Goal: Task Accomplishment & Management: Manage account settings

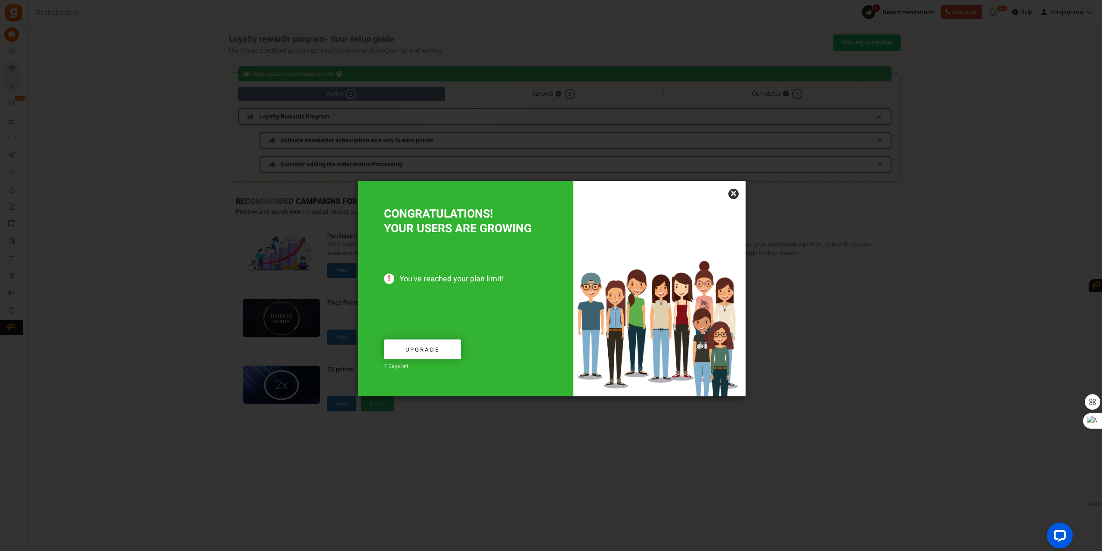
click at [735, 191] on link "×" at bounding box center [733, 194] width 10 height 10
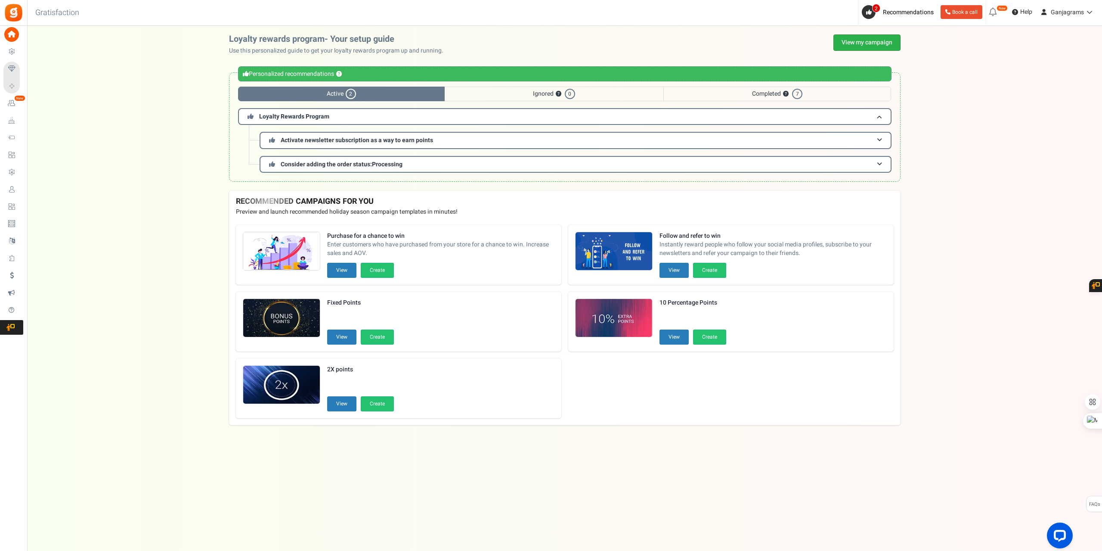
click at [859, 45] on link "View my campaign" at bounding box center [866, 42] width 67 height 16
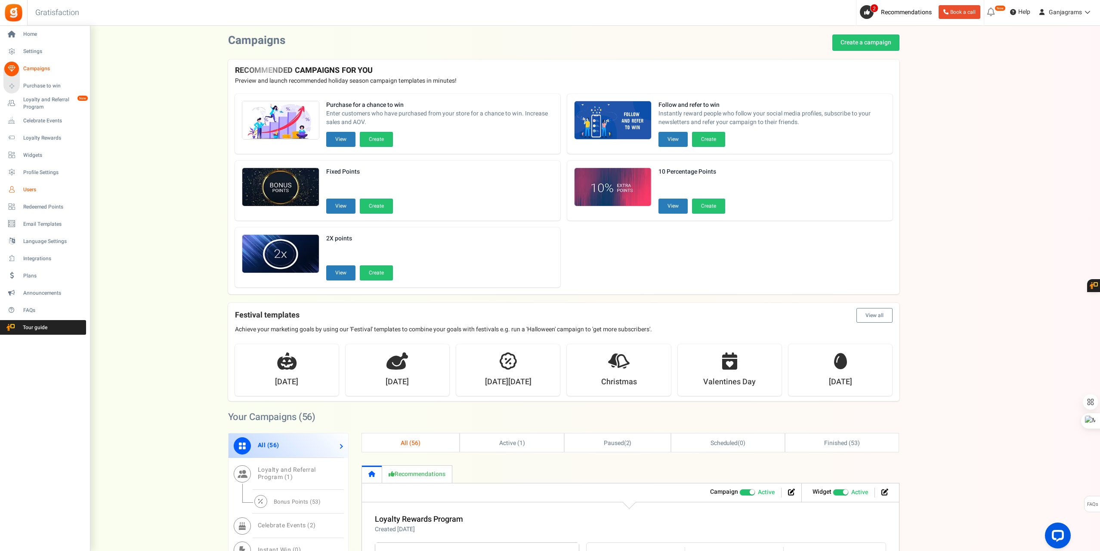
click at [27, 189] on span "Users" at bounding box center [53, 189] width 60 height 7
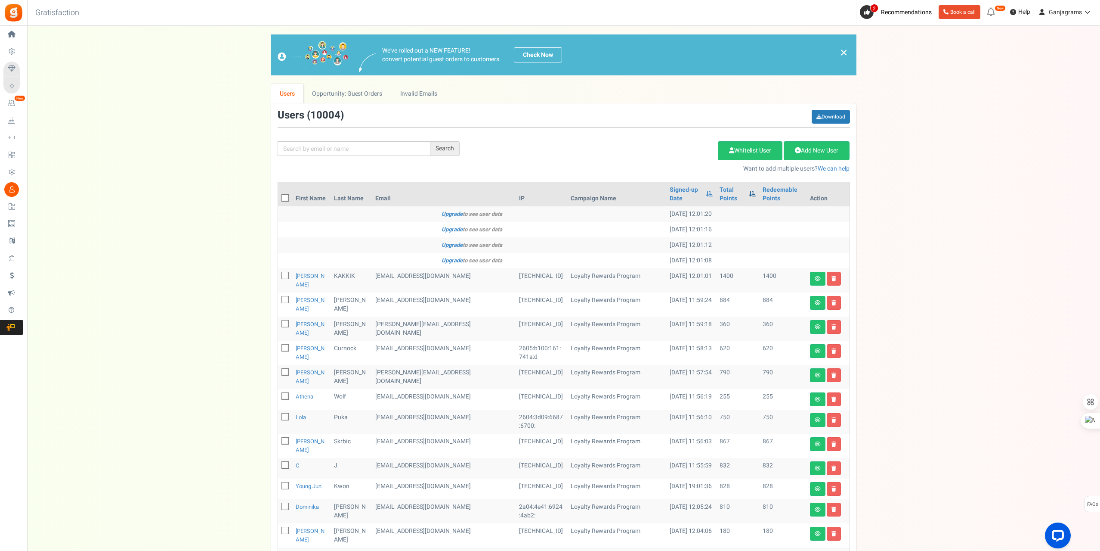
click at [749, 192] on span at bounding box center [752, 194] width 7 height 6
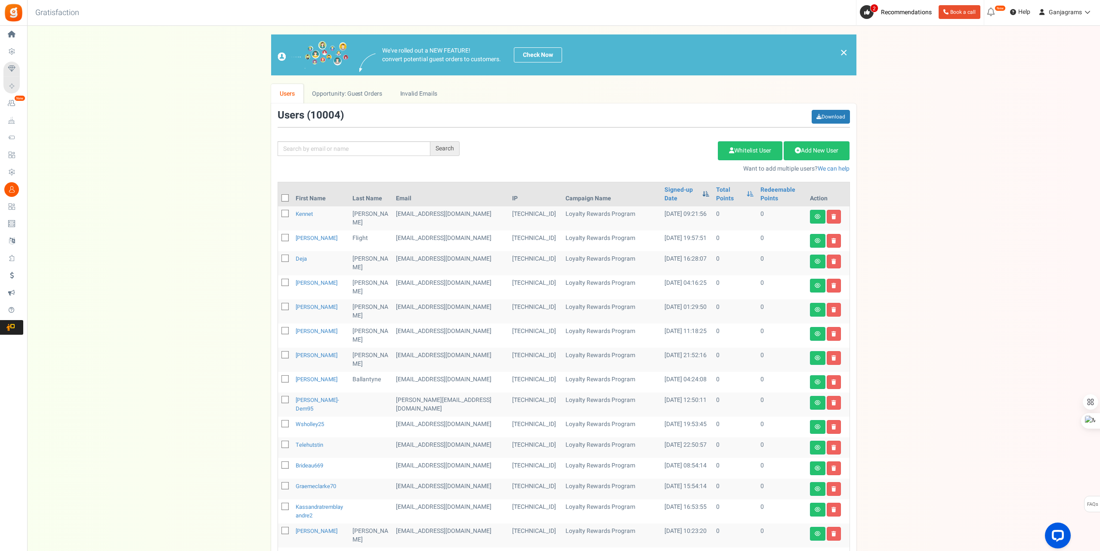
click at [703, 192] on span at bounding box center [706, 194] width 7 height 6
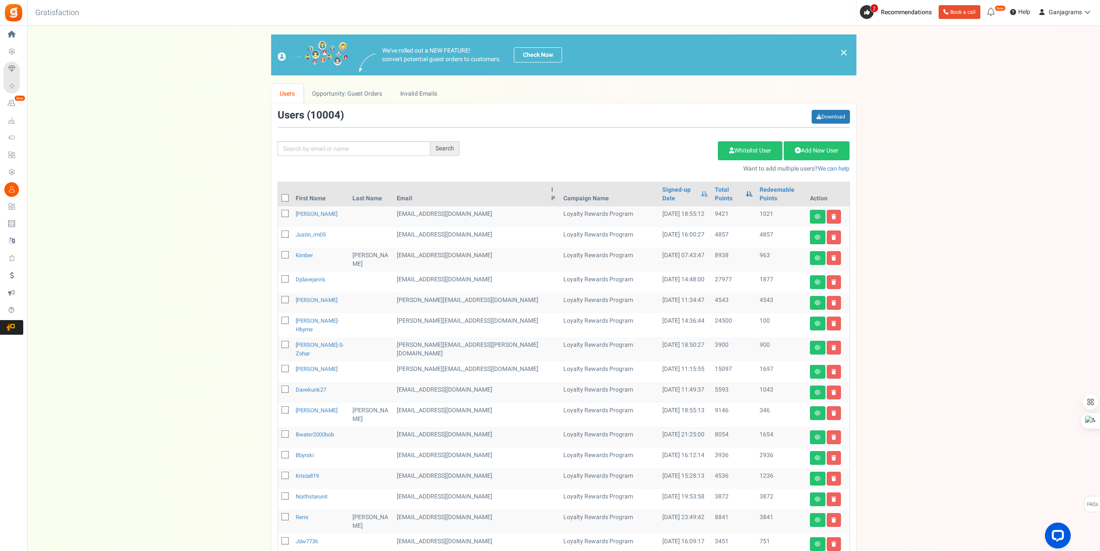
click at [746, 191] on span at bounding box center [749, 194] width 7 height 6
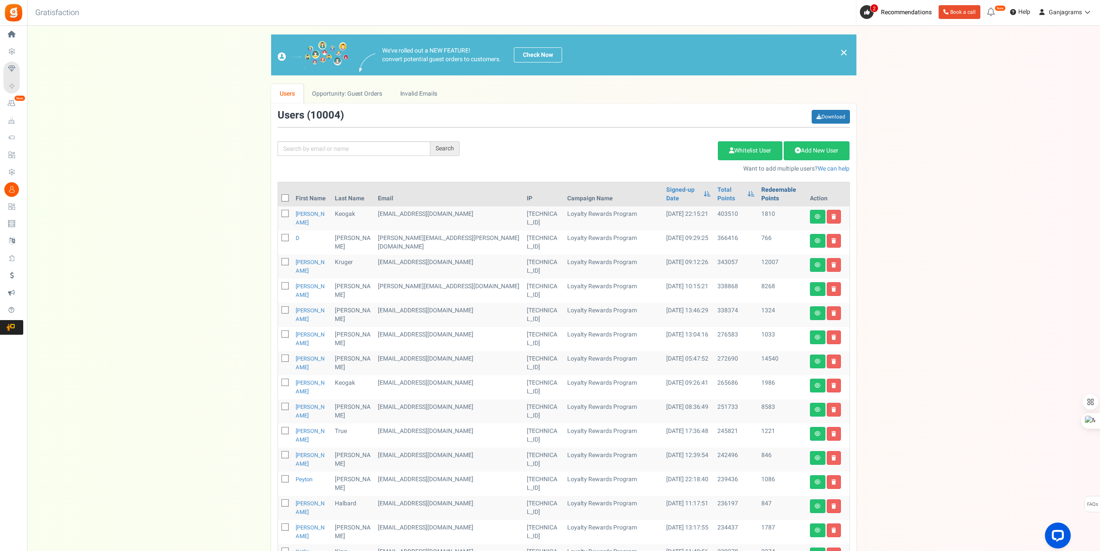
click at [790, 188] on link "Redeemable Points" at bounding box center [783, 194] width 42 height 17
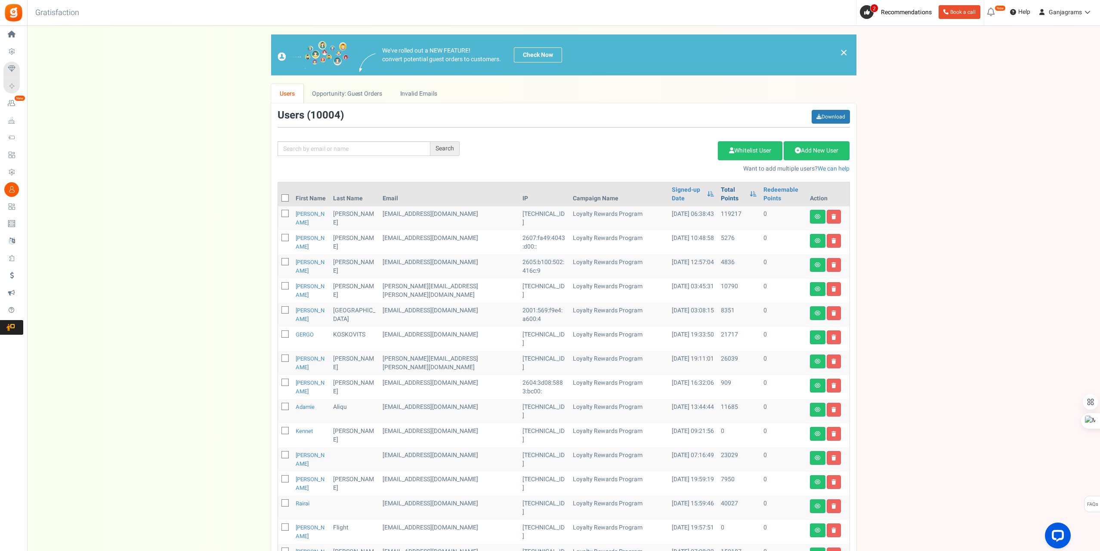
click at [726, 194] on link "Total Points" at bounding box center [733, 194] width 25 height 17
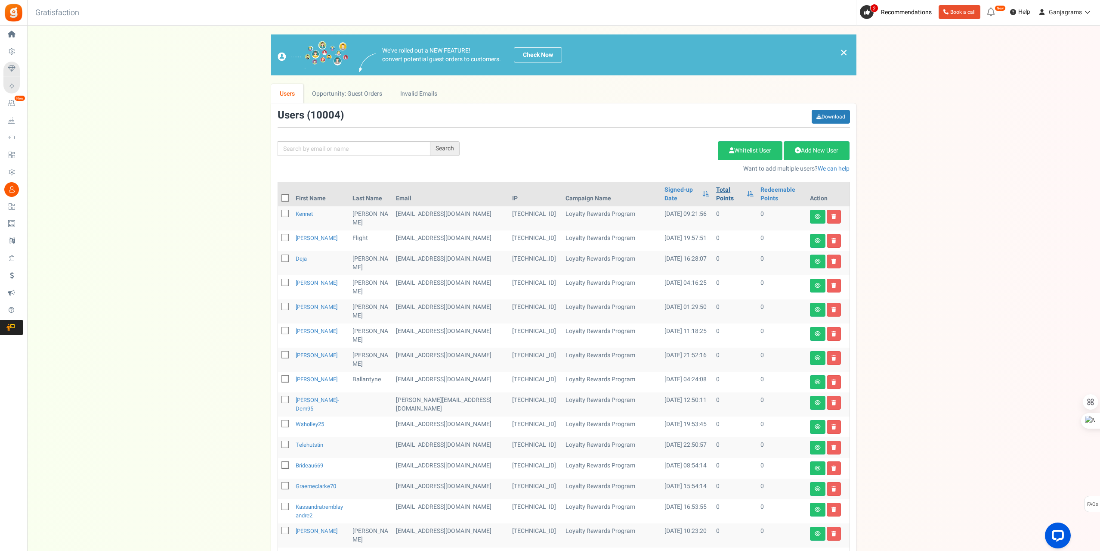
scroll to position [220, 0]
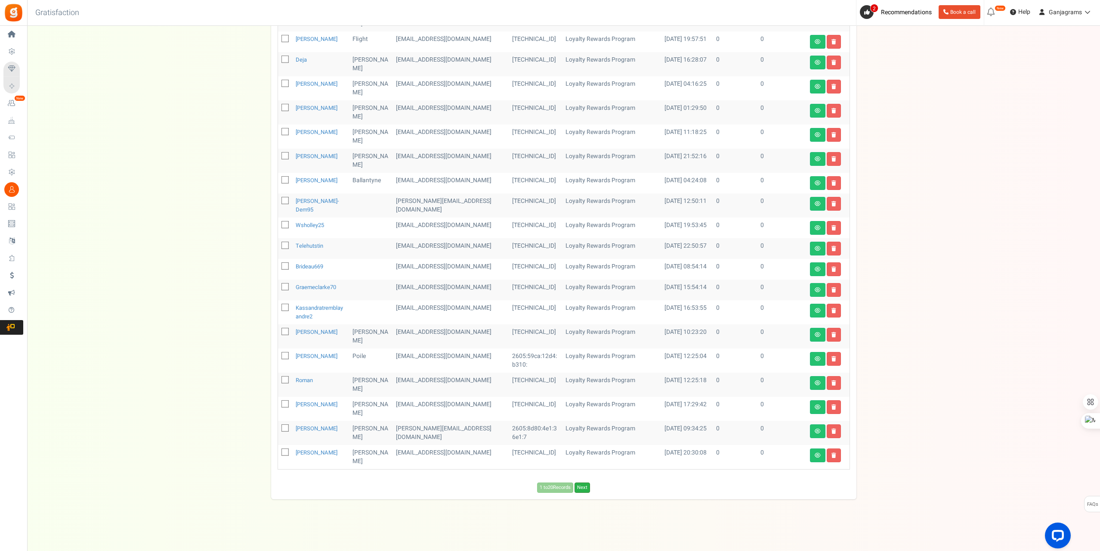
click at [590, 486] on link "Next" at bounding box center [582, 487] width 15 height 10
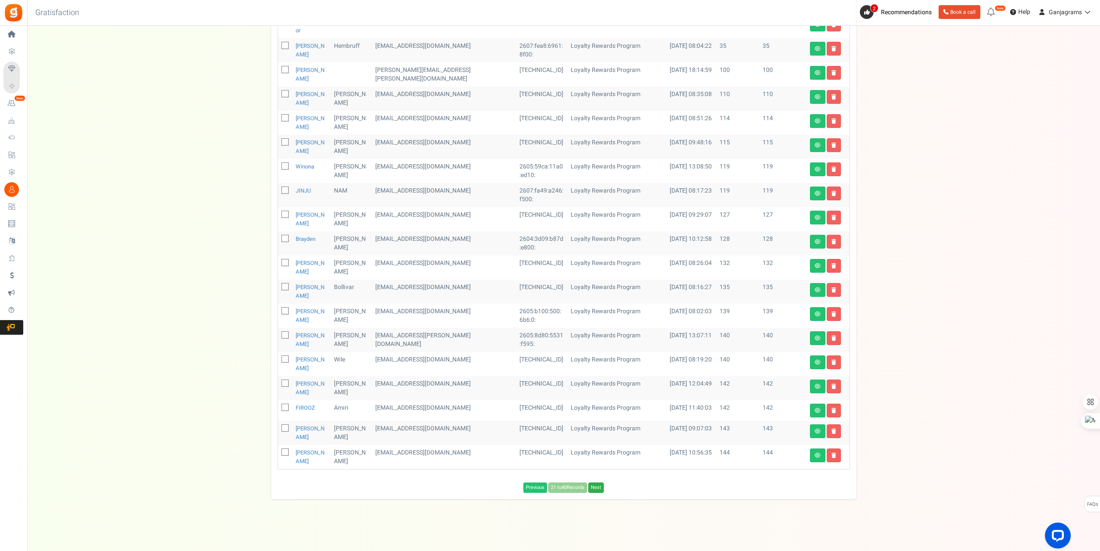
click at [599, 488] on link "Next" at bounding box center [595, 487] width 15 height 10
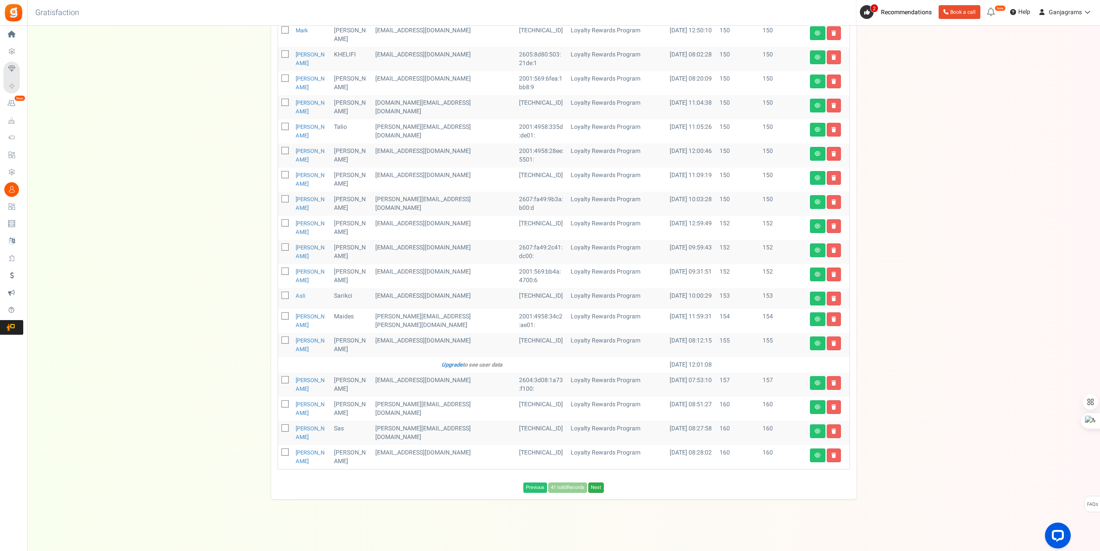
click at [600, 487] on link "Next" at bounding box center [595, 487] width 15 height 10
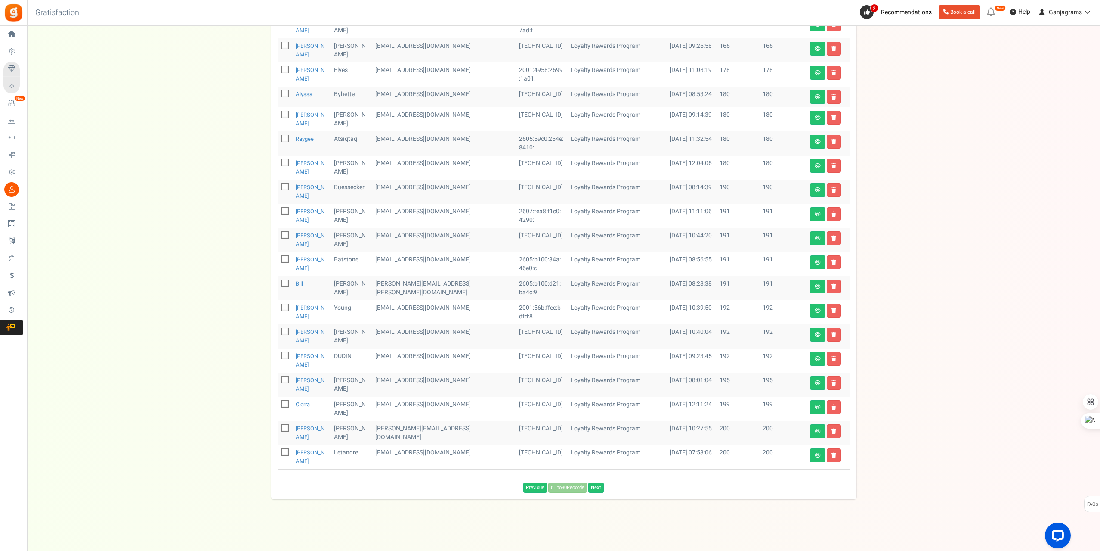
scroll to position [142, 0]
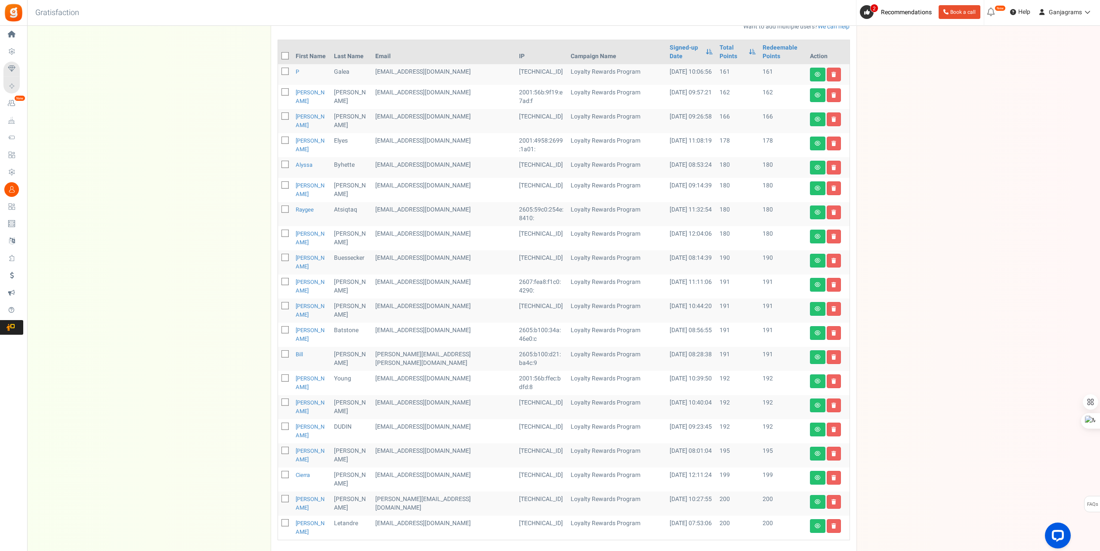
click at [602, 550] on link "Next" at bounding box center [595, 558] width 15 height 10
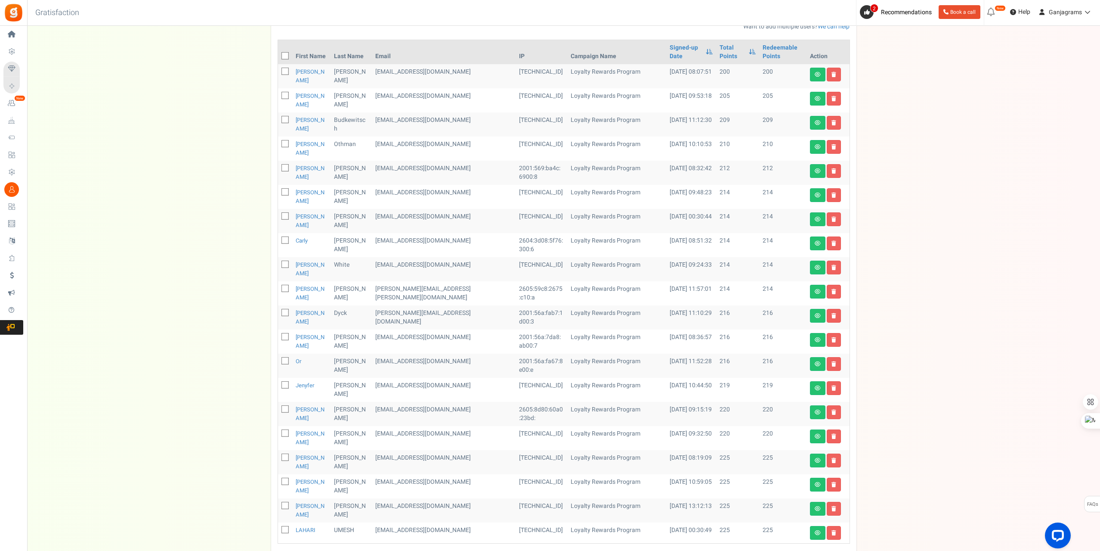
click at [602, 550] on link "Next" at bounding box center [597, 561] width 15 height 10
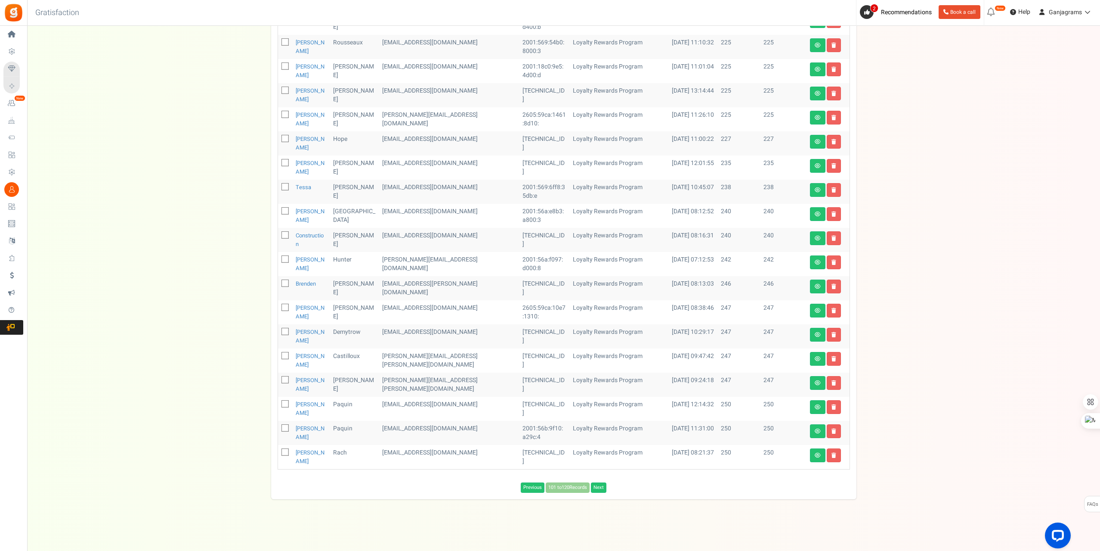
scroll to position [90, 0]
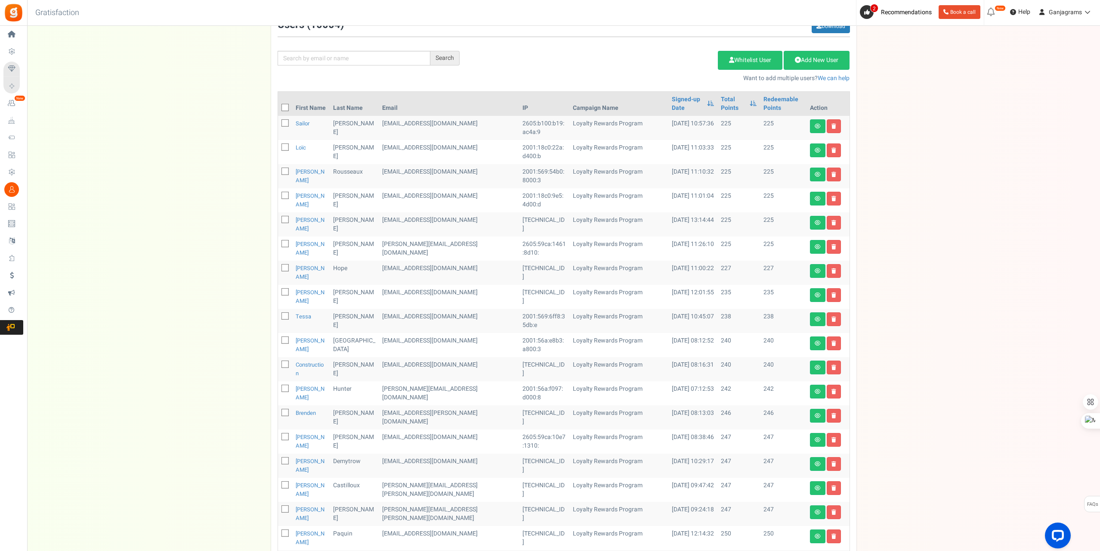
click at [283, 107] on icon at bounding box center [286, 108] width 6 height 6
click at [279, 107] on input "checkbox" at bounding box center [276, 108] width 6 height 6
checkbox input "true"
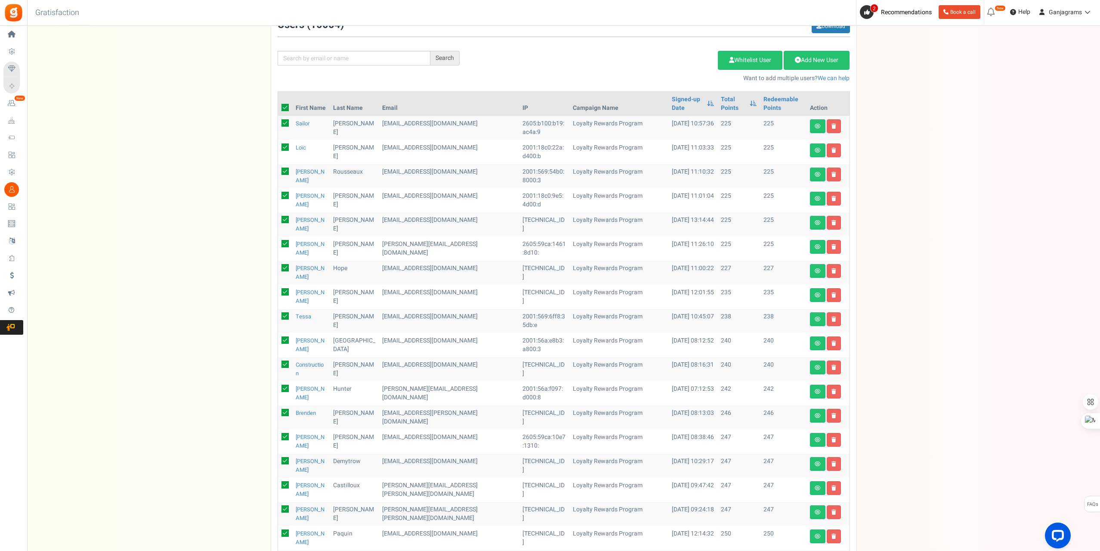
checkbox input "true"
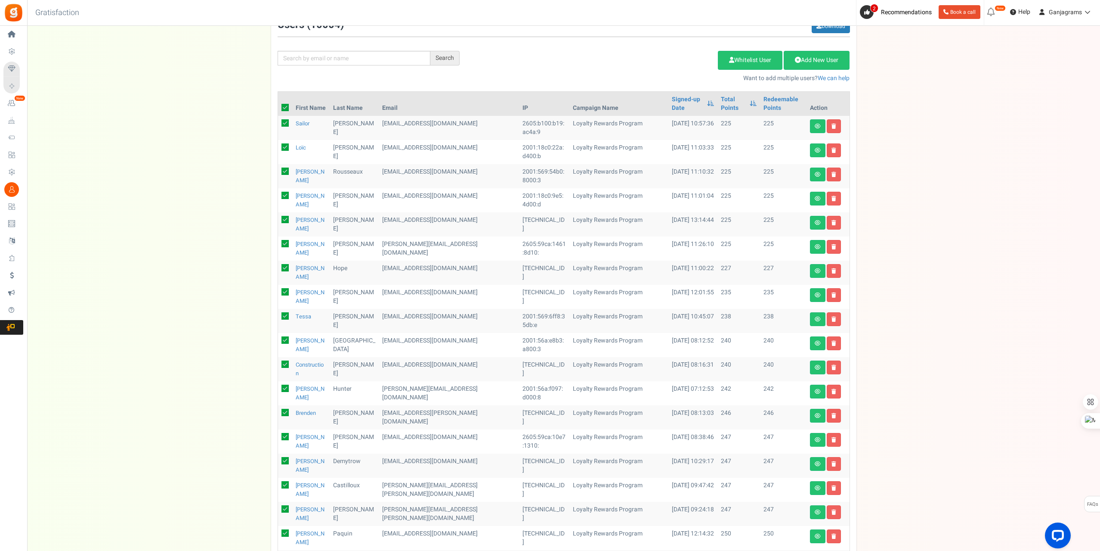
checkbox input "true"
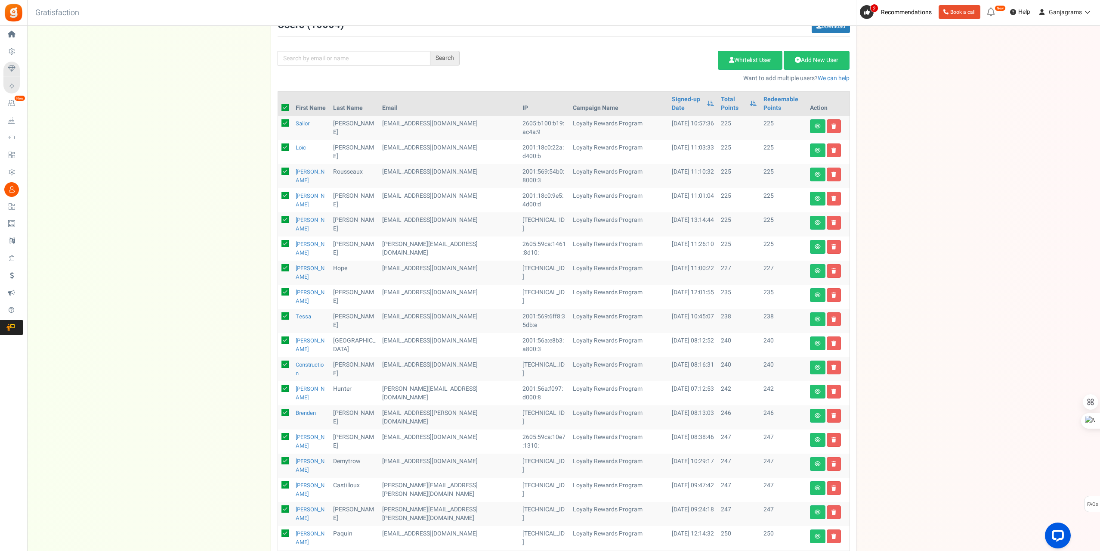
checkbox input "true"
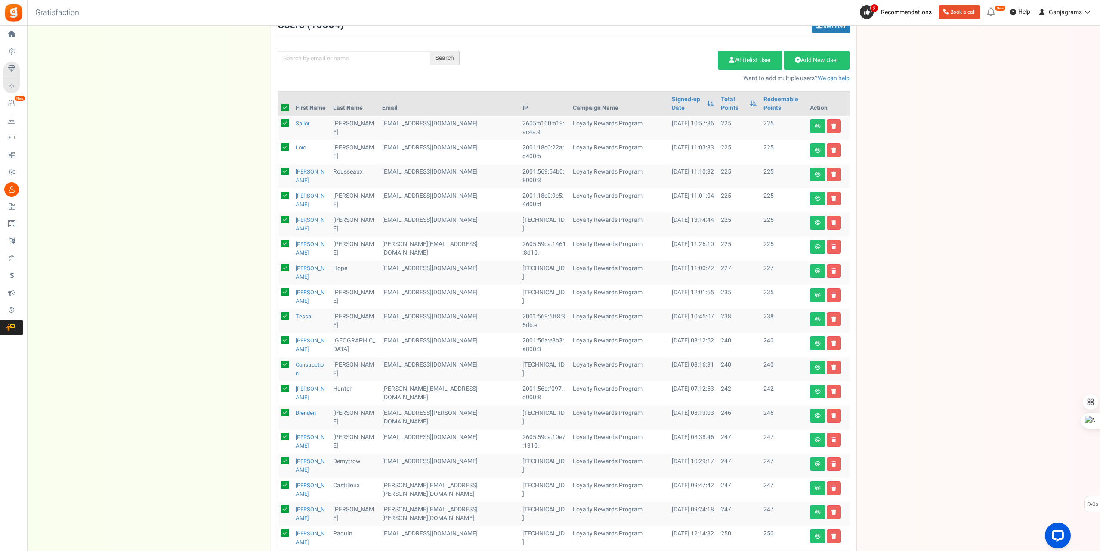
checkbox input "true"
click at [661, 58] on link "Delete Selected Users" at bounding box center [675, 60] width 84 height 19
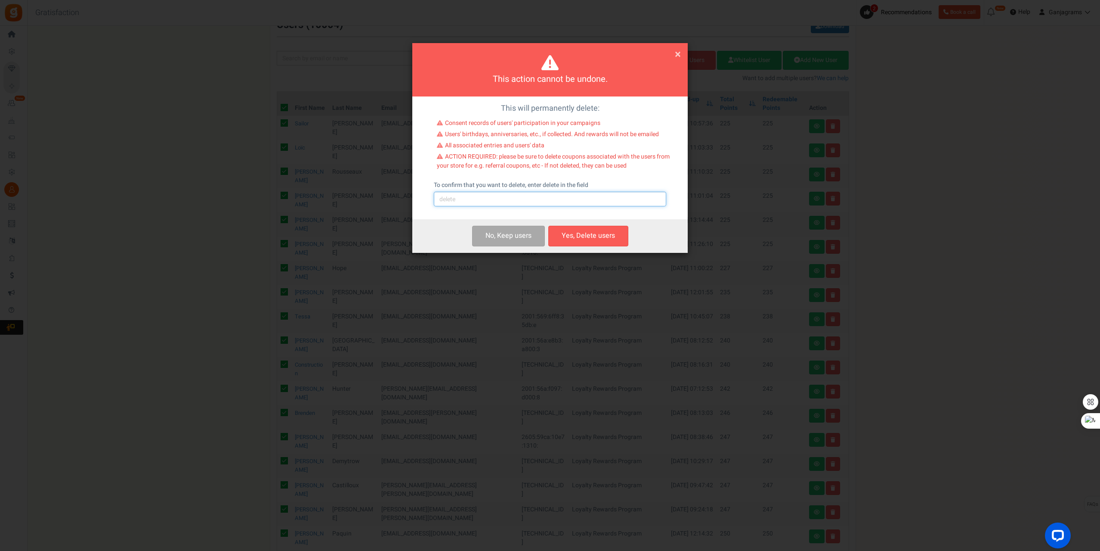
click at [523, 195] on input "text" at bounding box center [550, 199] width 232 height 15
type input "delete"
click at [560, 229] on button "Yes, Delete users" at bounding box center [588, 236] width 80 height 20
checkbox input "false"
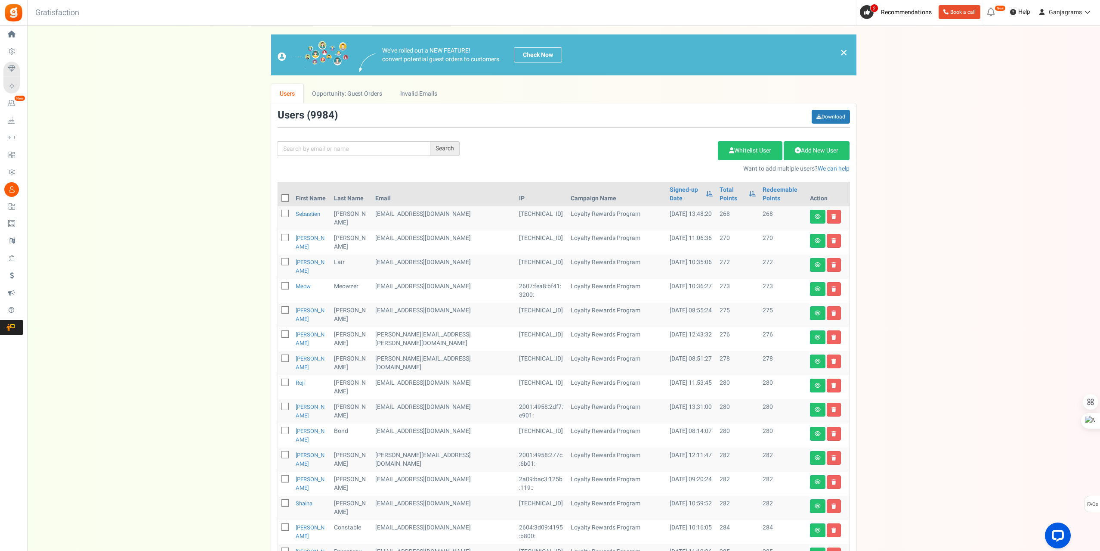
scroll to position [220, 0]
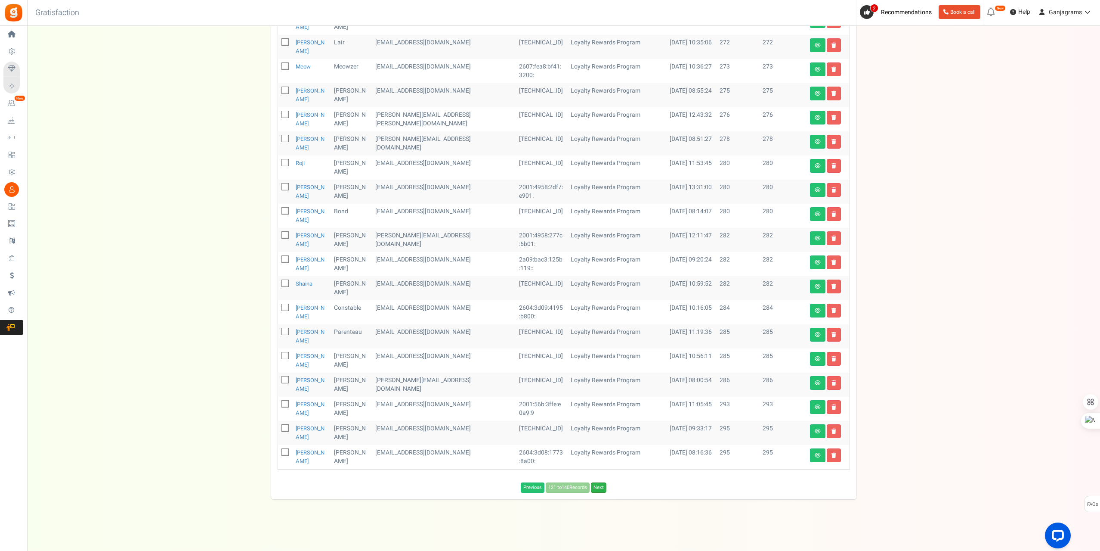
click at [601, 486] on link "Next" at bounding box center [598, 487] width 15 height 10
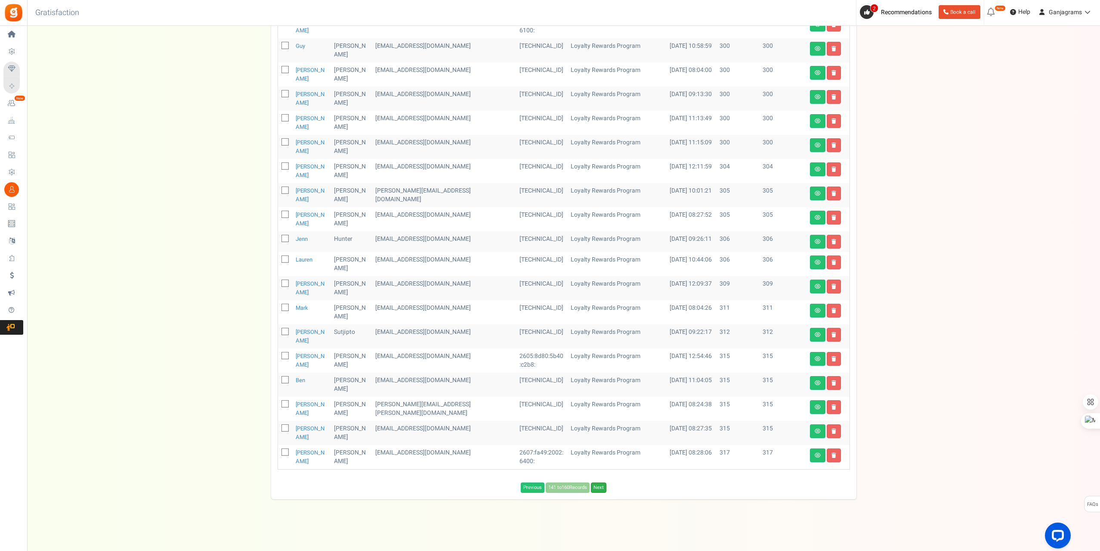
click at [602, 489] on link "Next" at bounding box center [598, 487] width 15 height 10
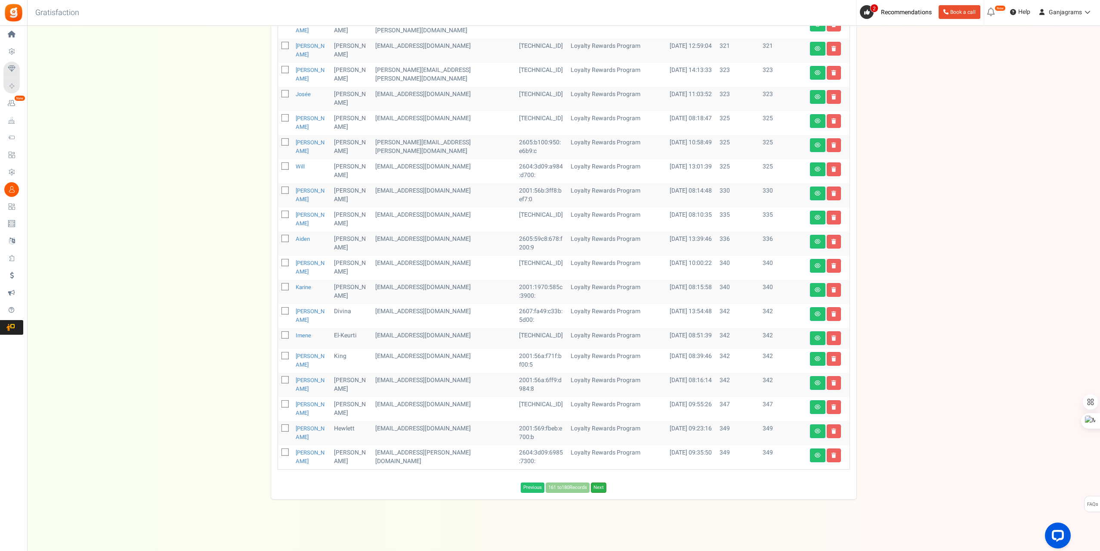
scroll to position [142, 0]
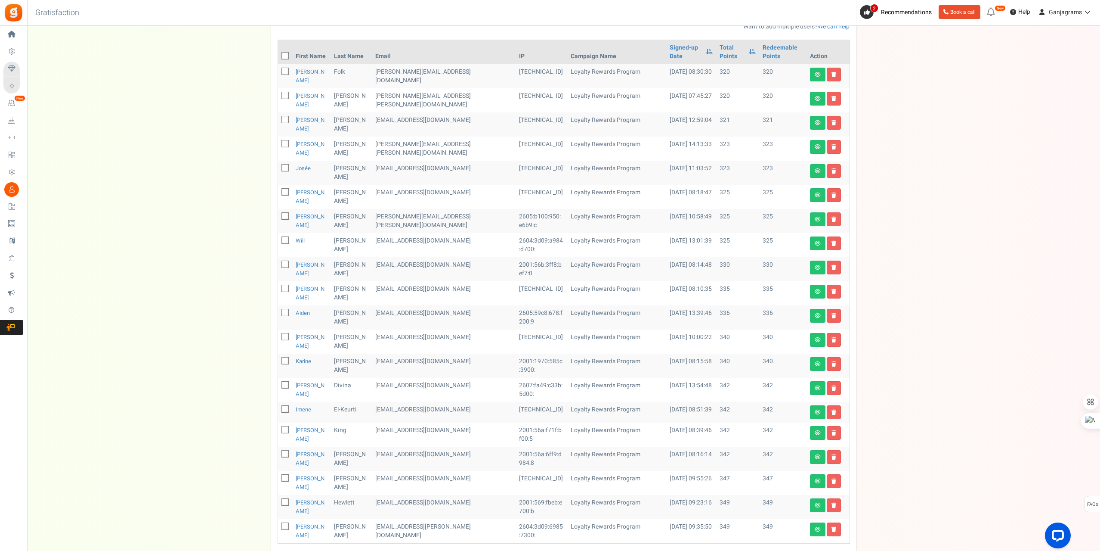
click at [602, 550] on link "Next" at bounding box center [598, 561] width 15 height 10
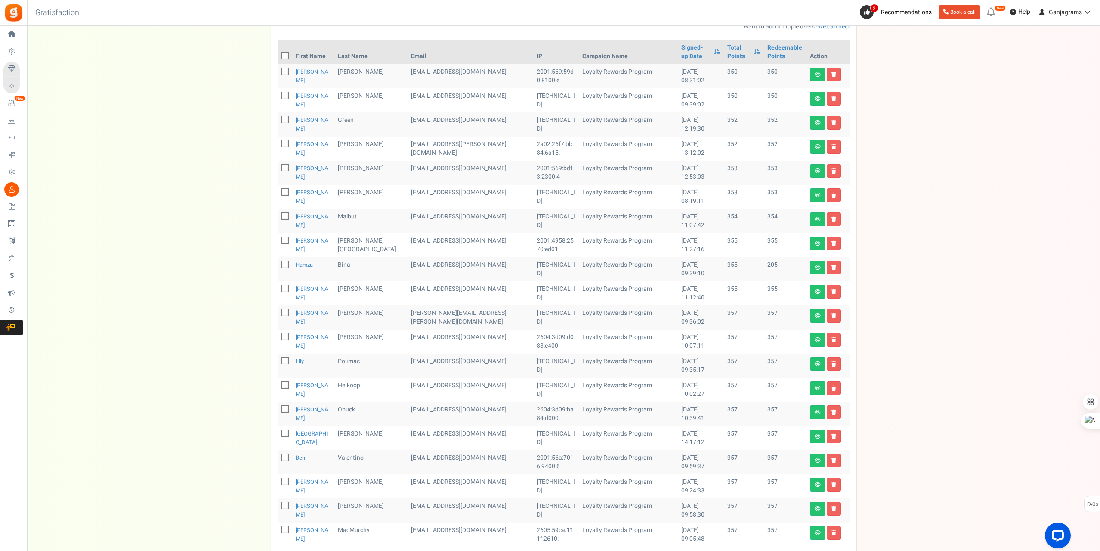
drag, startPoint x: 280, startPoint y: 60, endPoint x: 277, endPoint y: 67, distance: 7.0
click at [279, 61] on th at bounding box center [285, 52] width 14 height 24
click at [285, 70] on icon at bounding box center [286, 72] width 6 height 6
click at [279, 70] on input "checkbox" at bounding box center [276, 72] width 6 height 6
checkbox input "true"
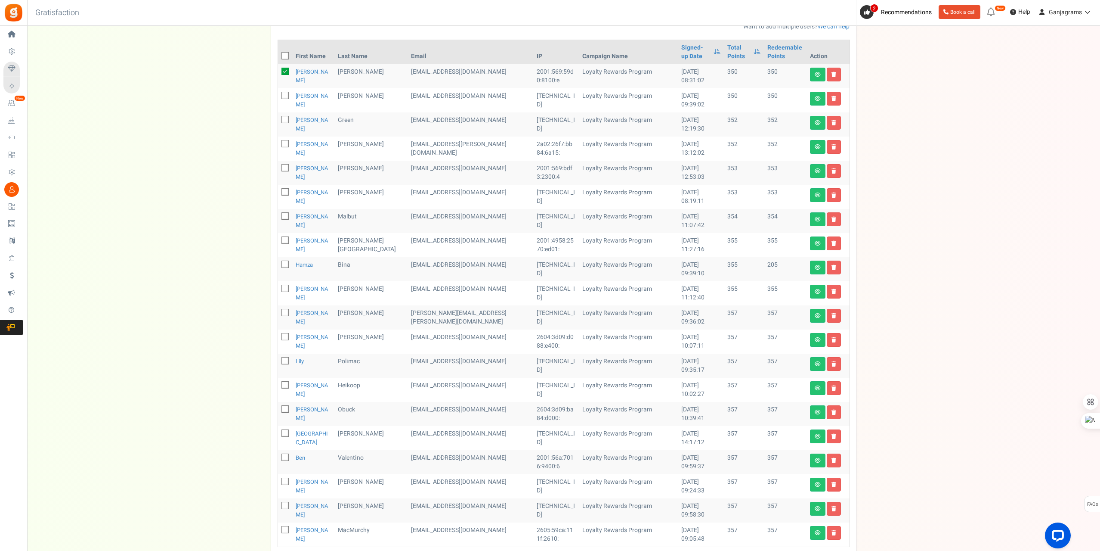
click at [284, 56] on icon at bounding box center [286, 56] width 6 height 6
click at [279, 56] on input "checkbox" at bounding box center [276, 57] width 6 height 6
checkbox input "true"
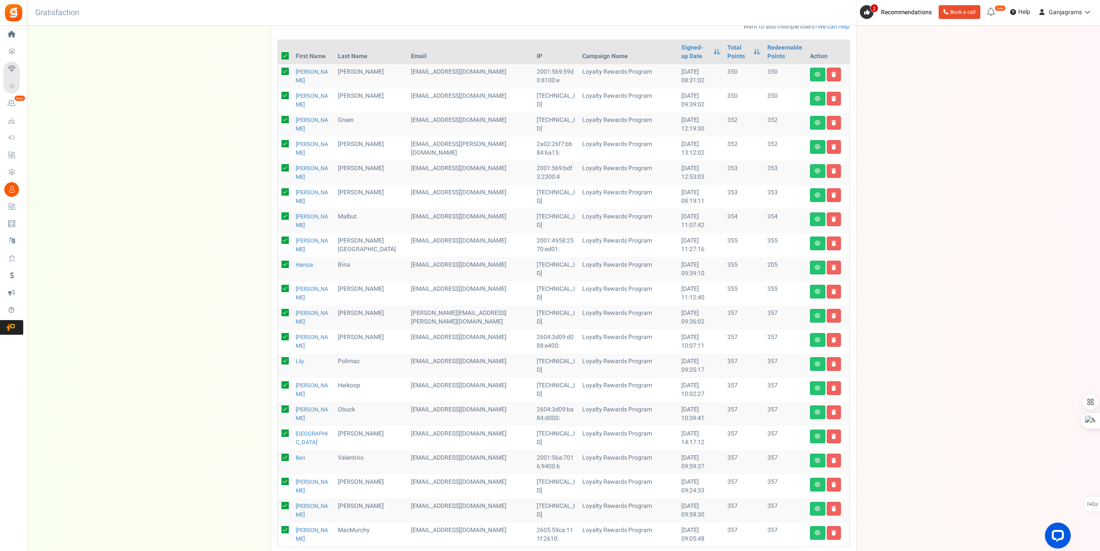
checkbox input "true"
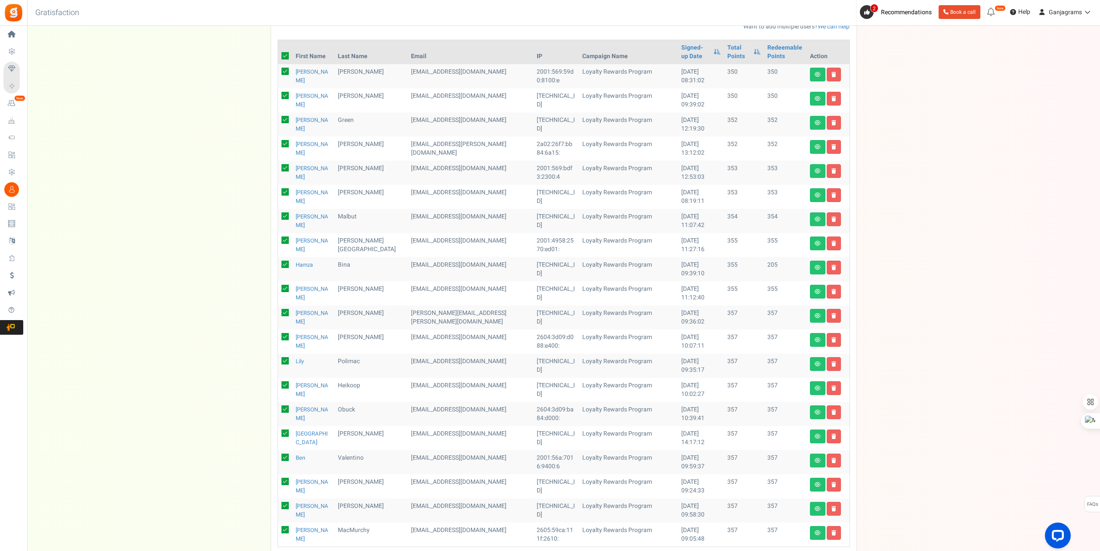
checkbox input "true"
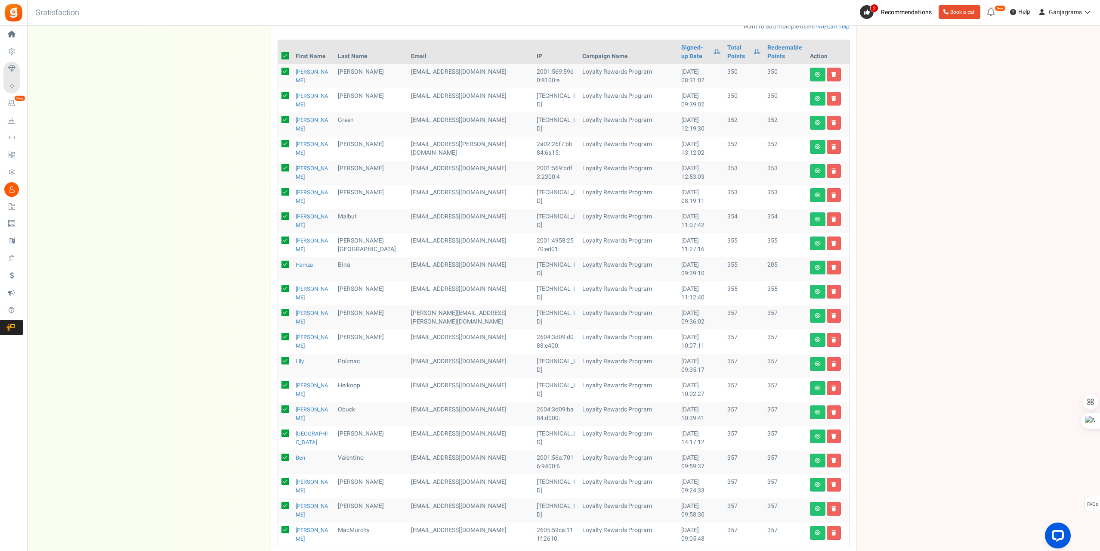
checkbox input "true"
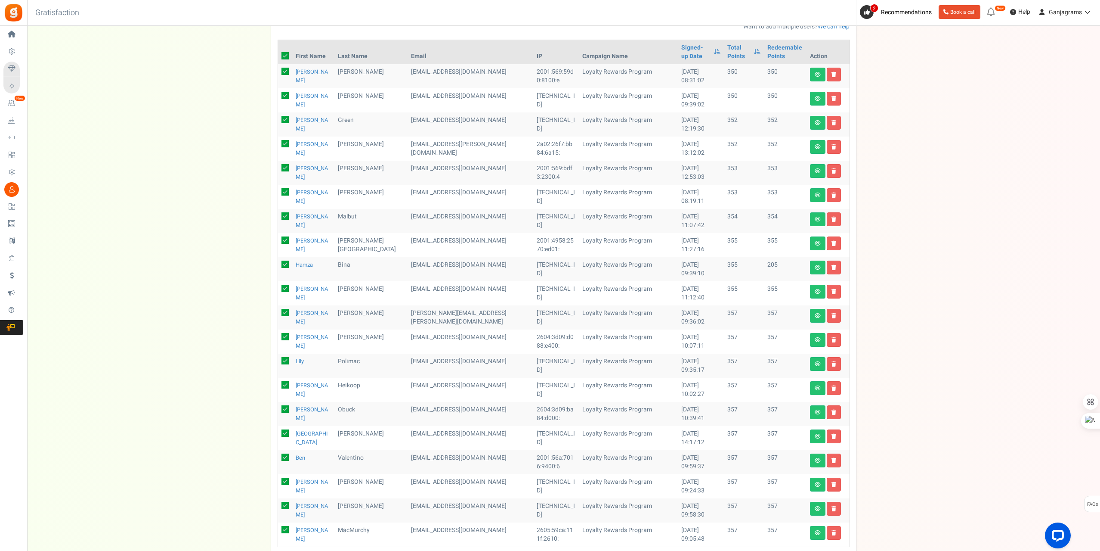
checkbox input "true"
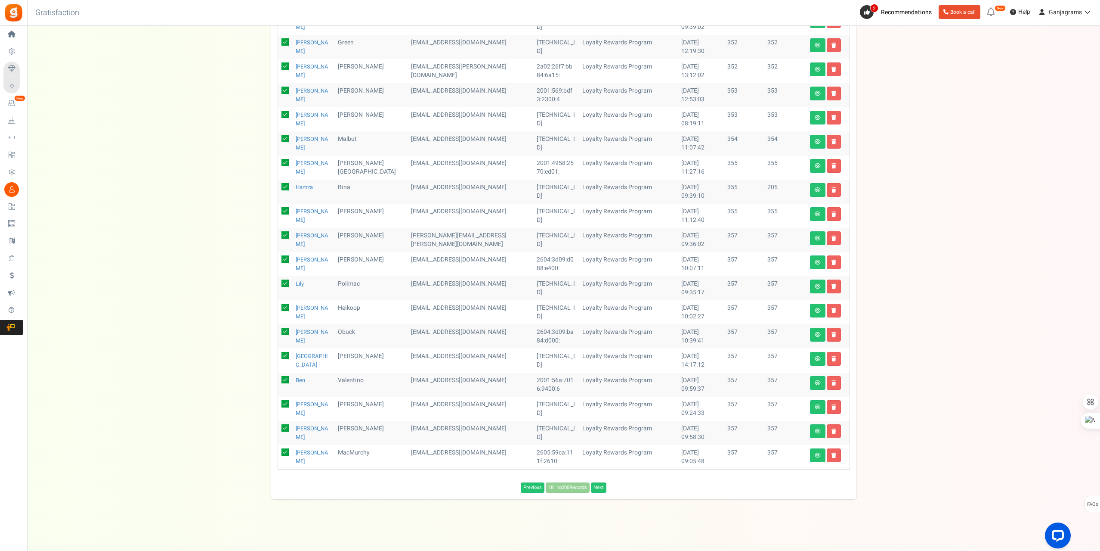
scroll to position [4, 0]
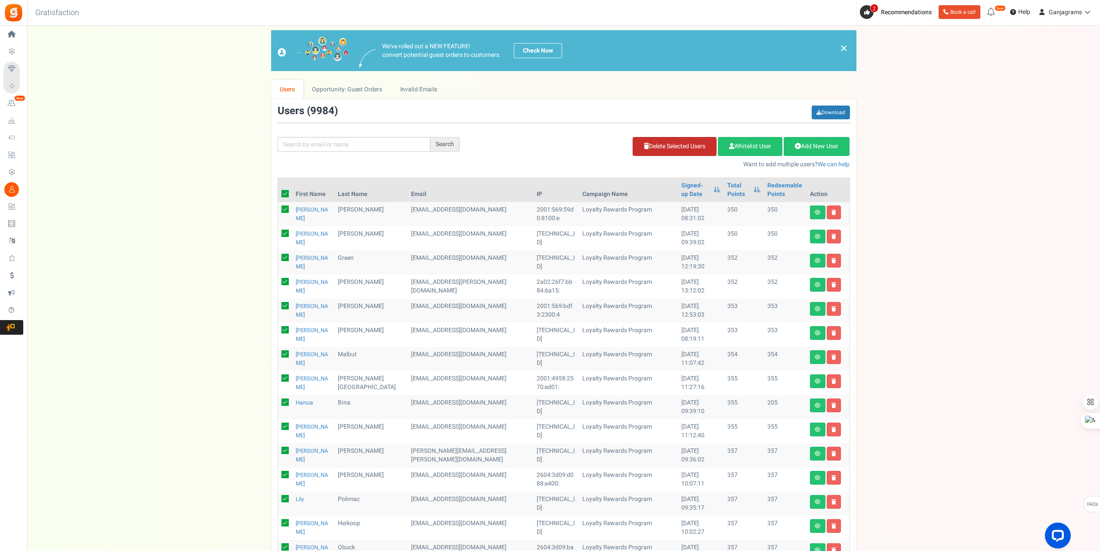
click at [667, 146] on link "Delete Selected Users" at bounding box center [675, 146] width 84 height 19
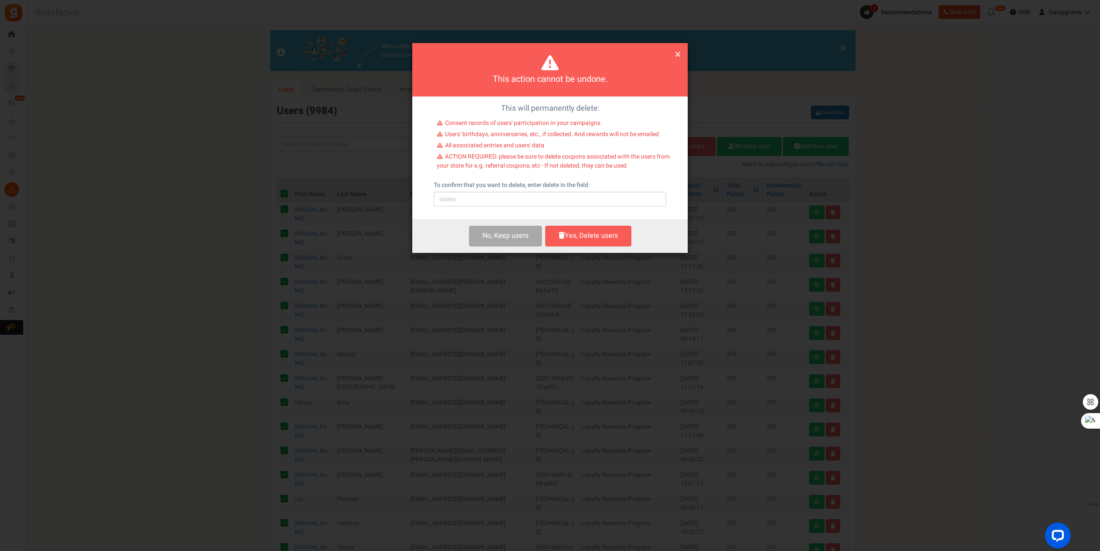
click at [591, 203] on div "This will permanently delete: Consent records of users' participation in your c…" at bounding box center [550, 157] width 276 height 123
drag, startPoint x: 592, startPoint y: 201, endPoint x: 590, endPoint y: 205, distance: 4.4
click at [593, 201] on input "text" at bounding box center [550, 199] width 232 height 15
click at [597, 237] on button "Yes, Delete users" at bounding box center [588, 236] width 86 height 20
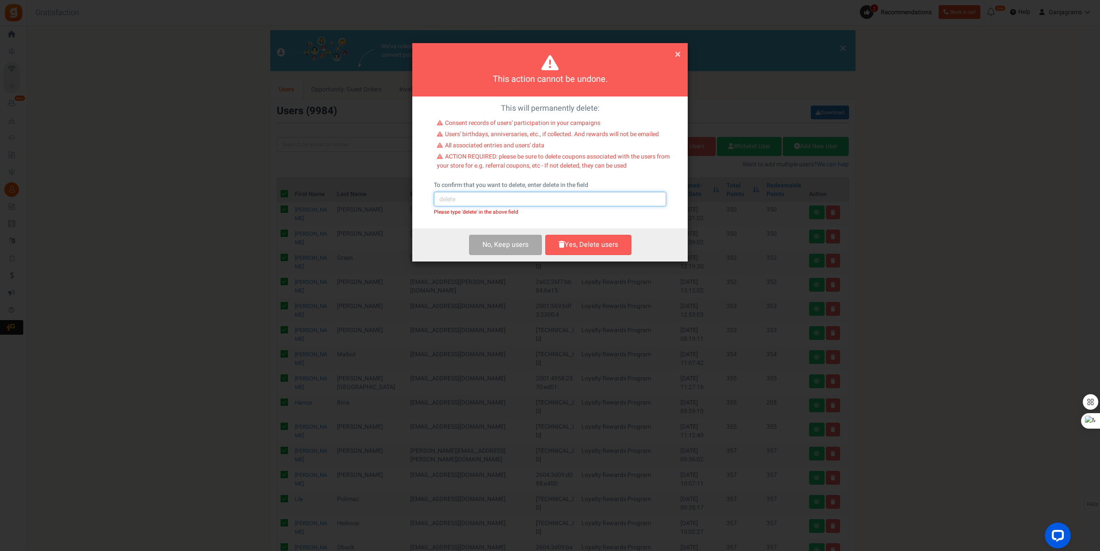
drag, startPoint x: 538, startPoint y: 198, endPoint x: 530, endPoint y: 204, distance: 9.8
click at [538, 198] on input "text" at bounding box center [550, 199] width 232 height 15
type input "delete"
click at [578, 243] on button "Yes, Delete users" at bounding box center [588, 245] width 86 height 20
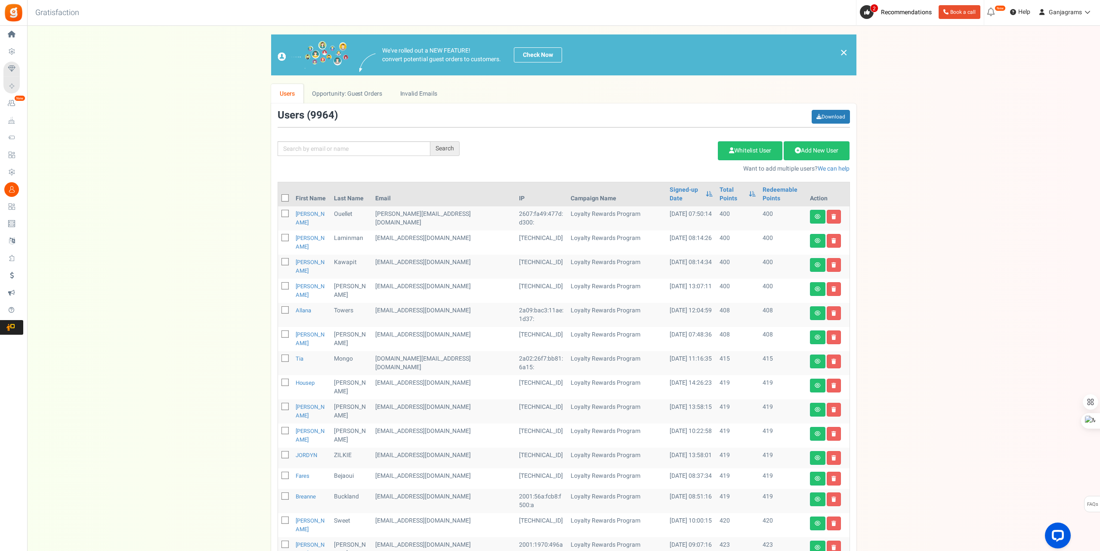
scroll to position [142, 0]
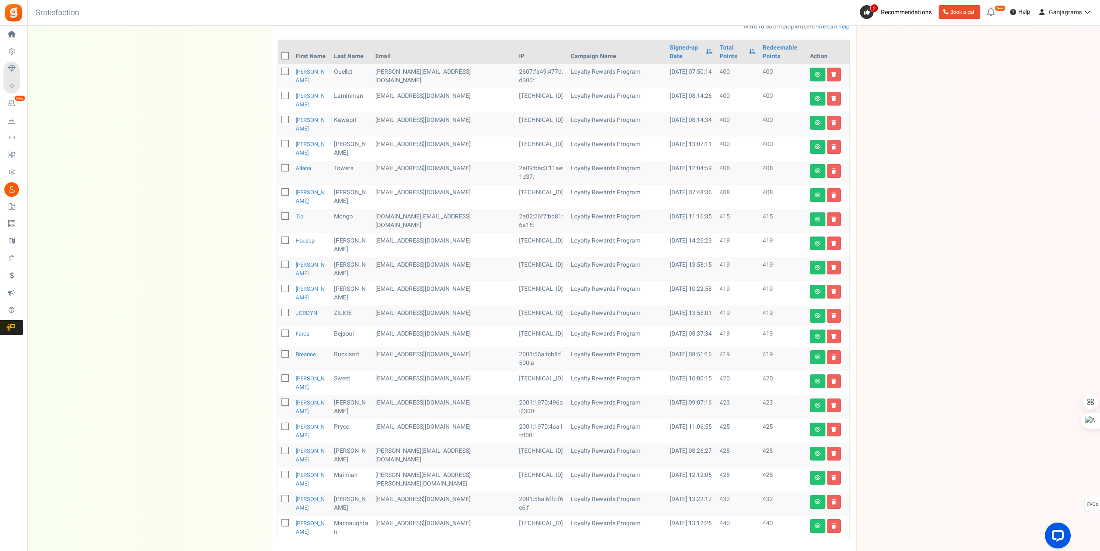
click at [607, 550] on link "Next" at bounding box center [598, 558] width 15 height 10
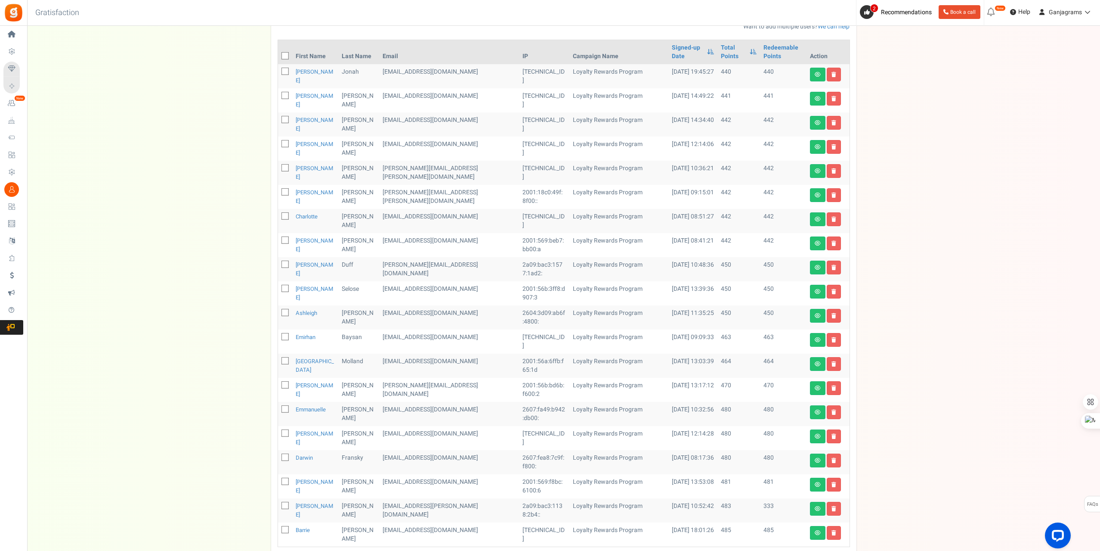
scroll to position [220, 0]
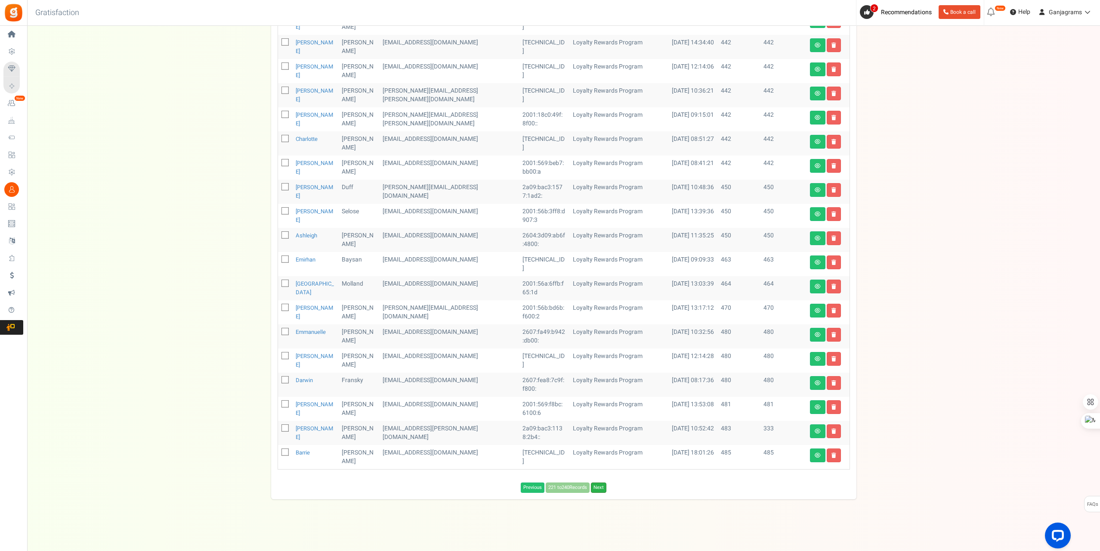
click at [603, 483] on link "Next" at bounding box center [598, 487] width 15 height 10
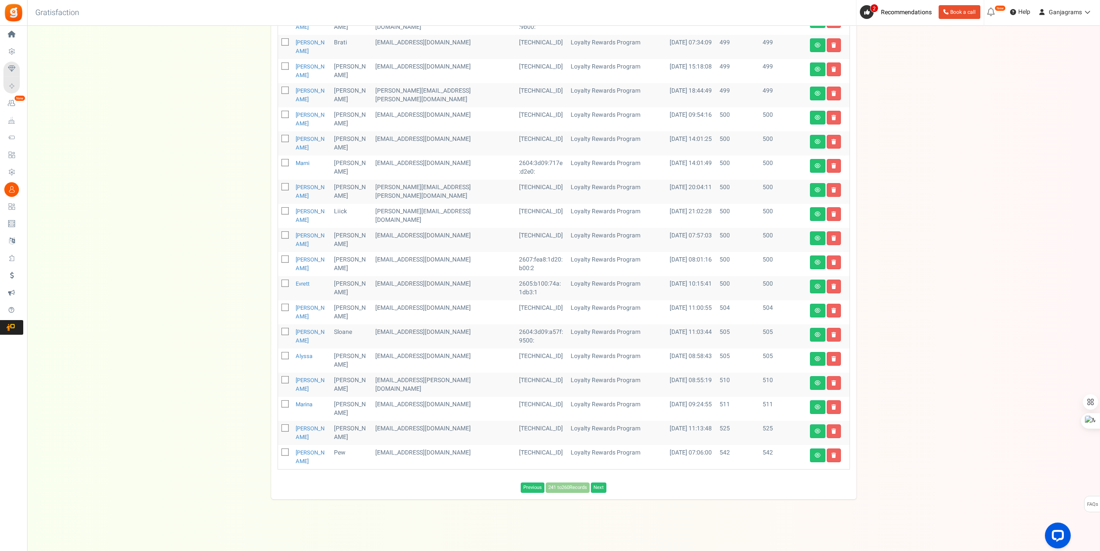
scroll to position [142, 0]
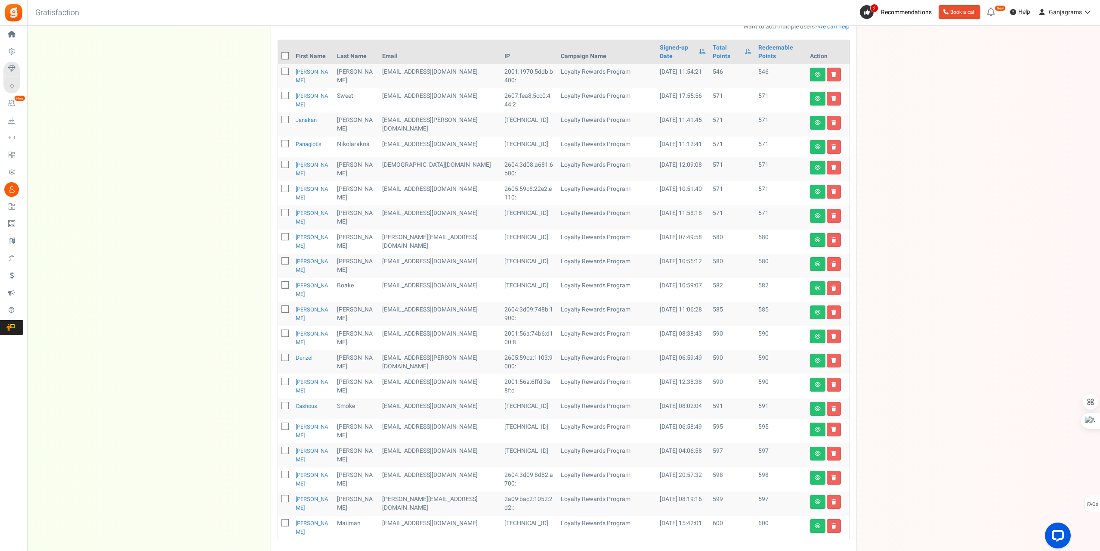
click at [285, 53] on icon at bounding box center [286, 56] width 6 height 6
click at [279, 54] on input "checkbox" at bounding box center [276, 57] width 6 height 6
checkbox input "true"
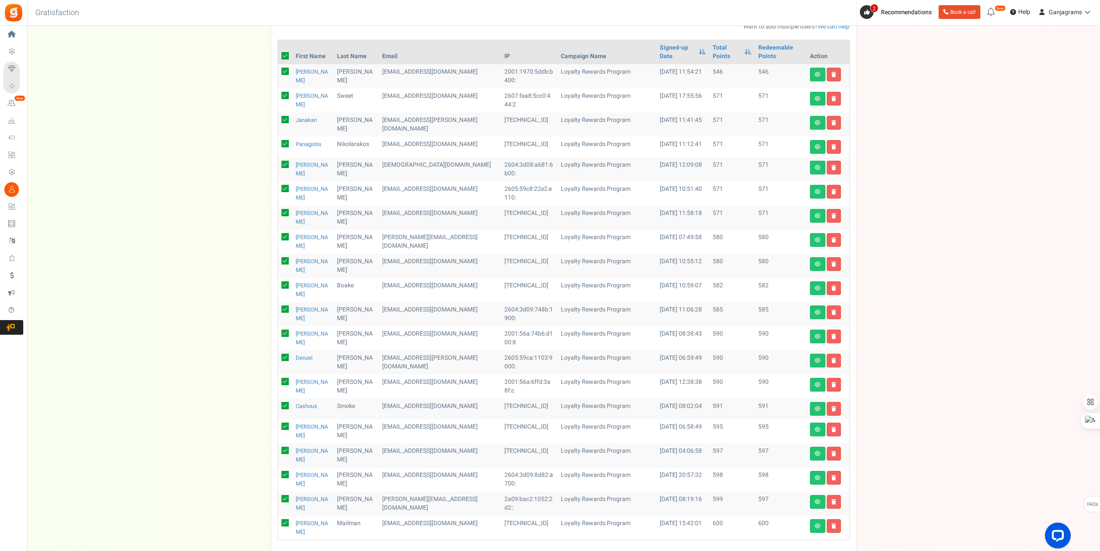
checkbox input "true"
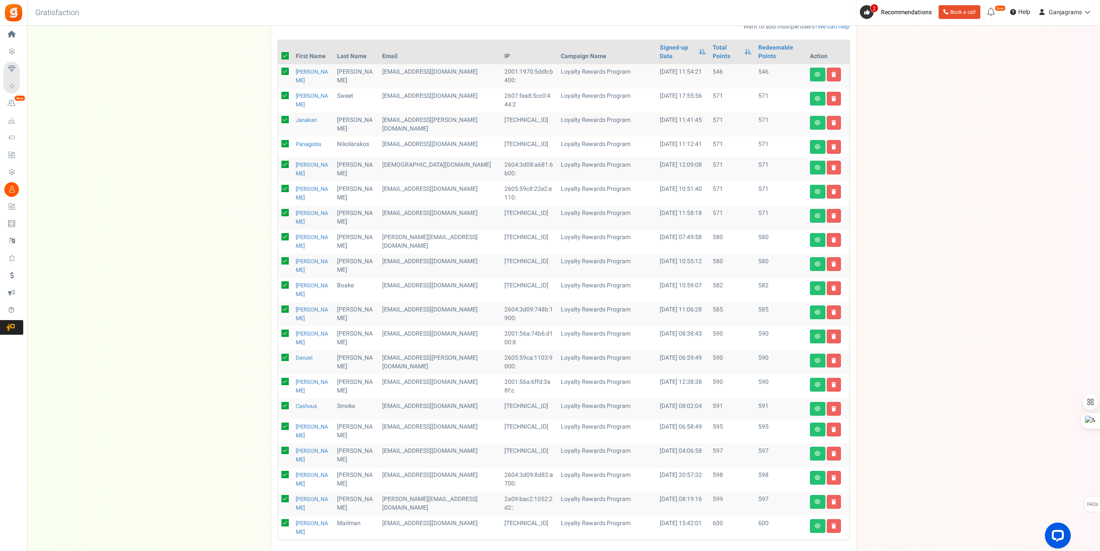
checkbox input "true"
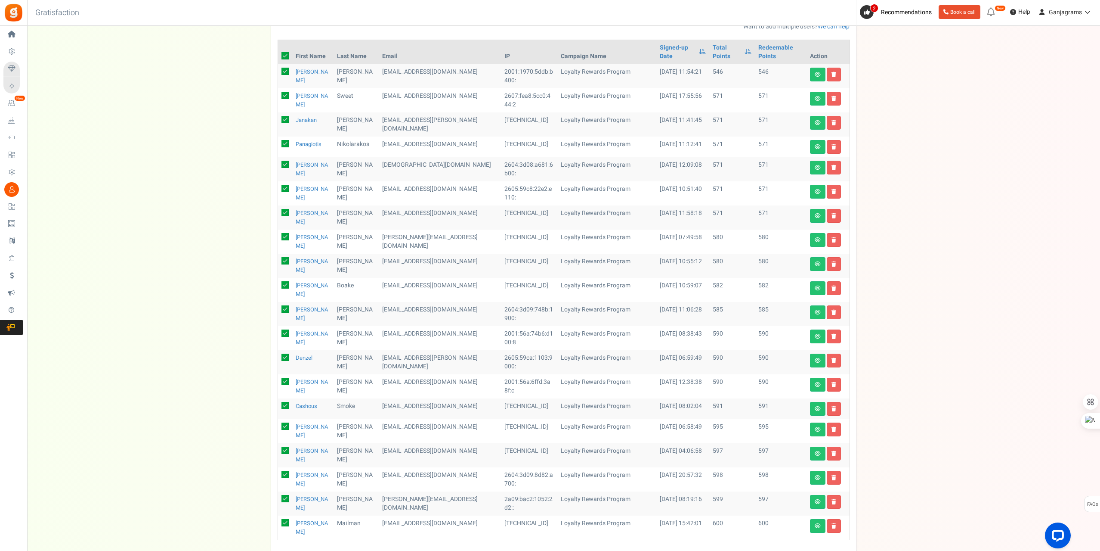
checkbox input "true"
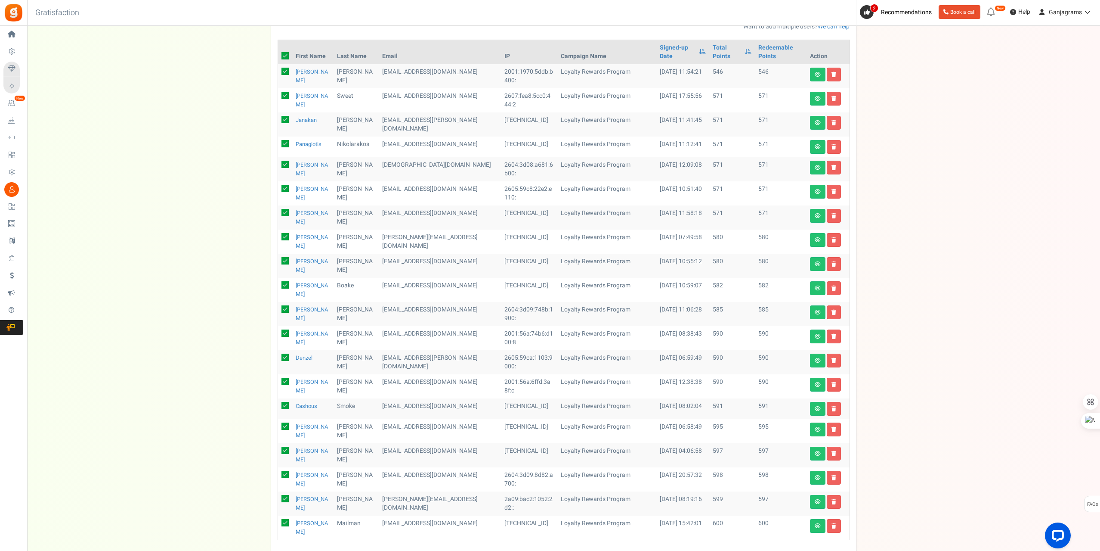
checkbox input "true"
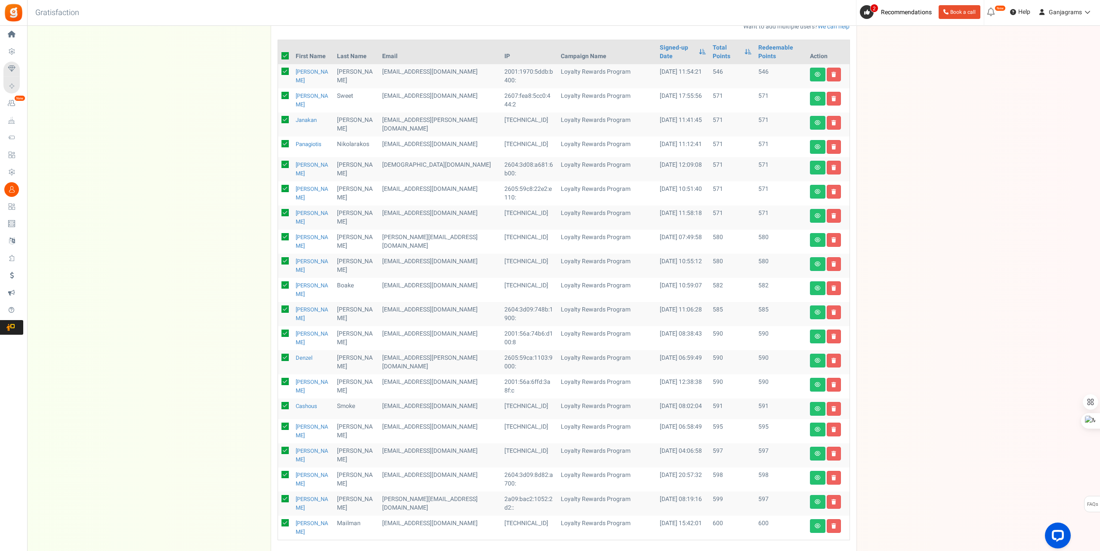
scroll to position [0, 0]
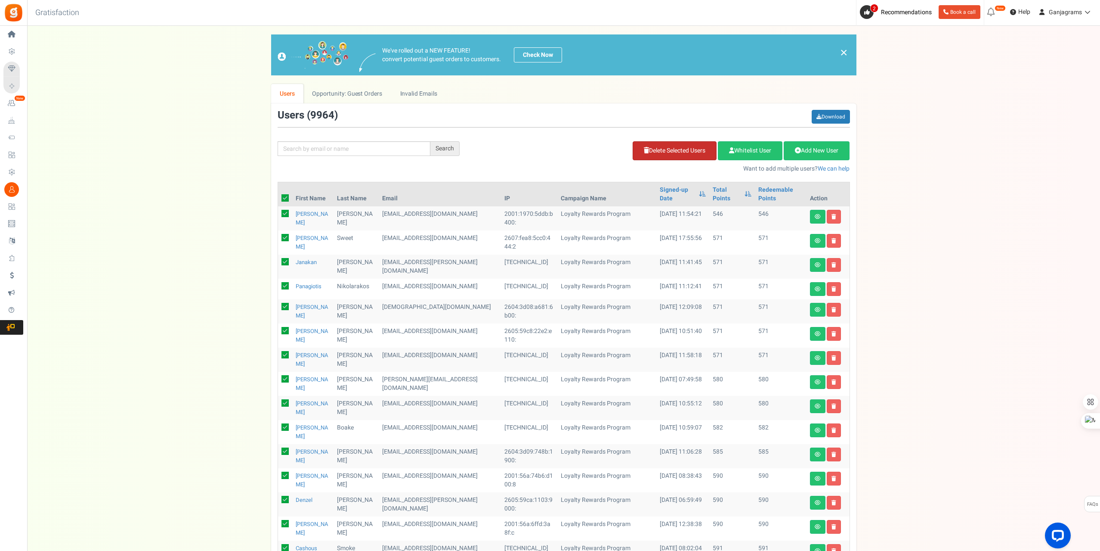
click at [656, 147] on link "Delete Selected Users" at bounding box center [675, 150] width 84 height 19
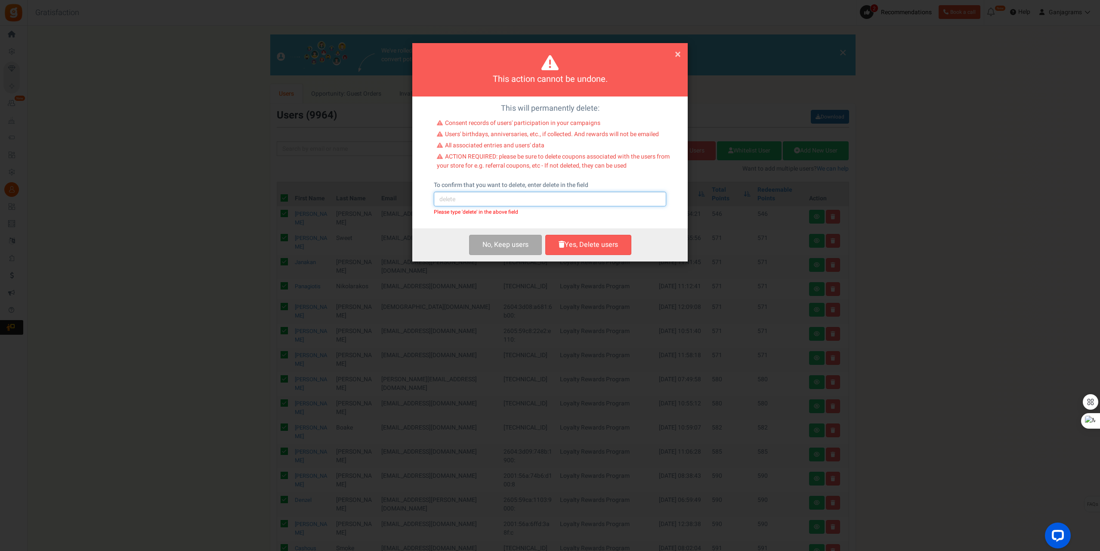
click at [511, 198] on input "text" at bounding box center [550, 199] width 232 height 15
type input "delete"
click at [583, 249] on button "Yes, Delete users" at bounding box center [588, 245] width 86 height 20
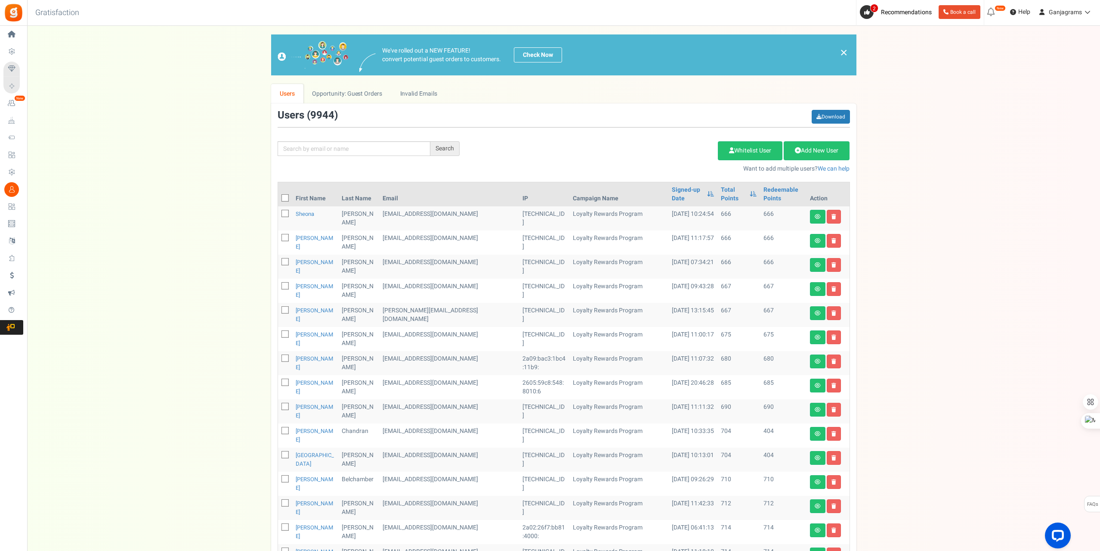
scroll to position [142, 0]
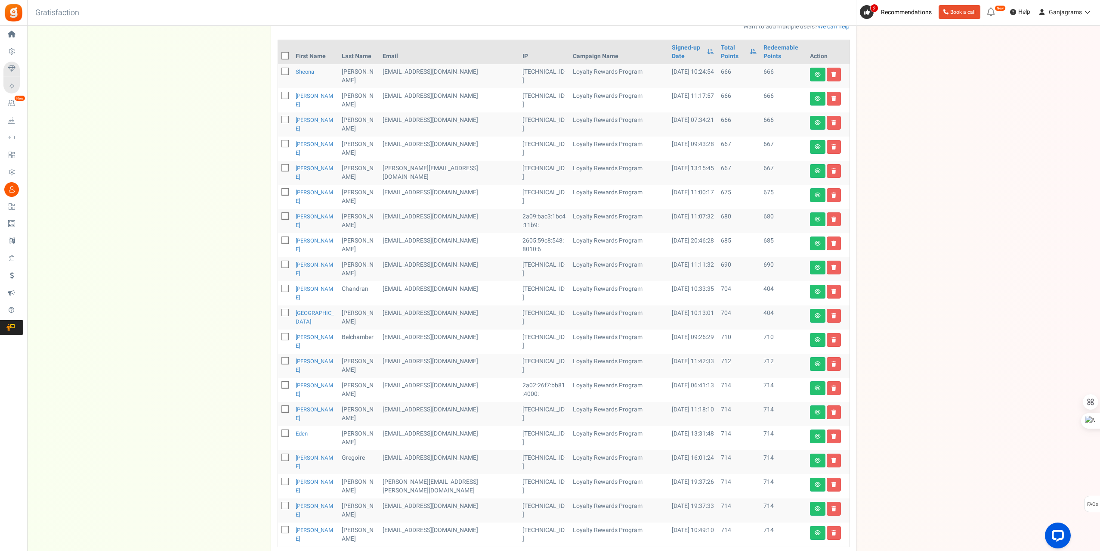
click at [282, 52] on span at bounding box center [285, 55] width 7 height 7
click at [279, 54] on input "checkbox" at bounding box center [276, 57] width 6 height 6
checkbox input "true"
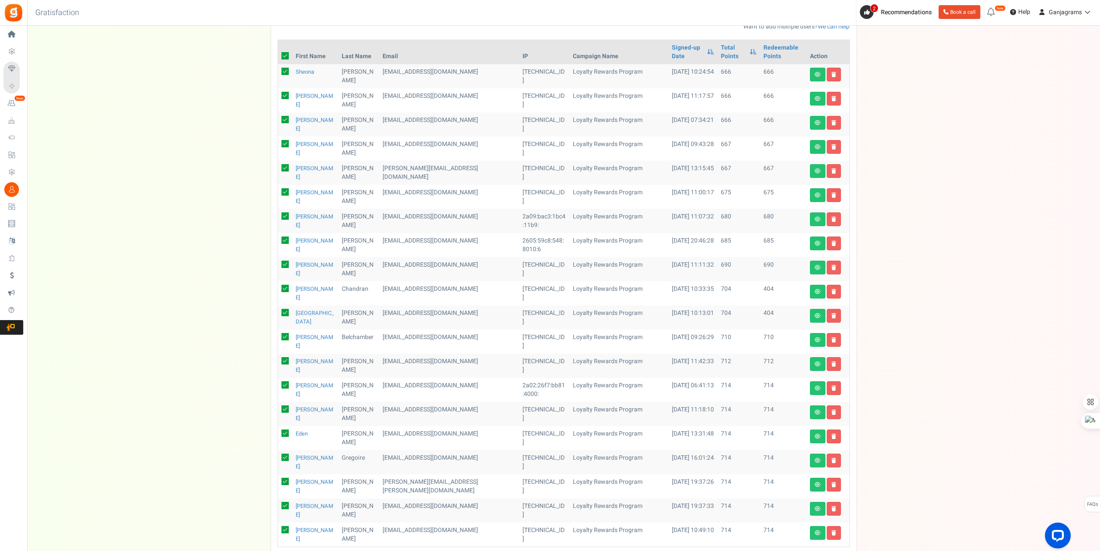
checkbox input "true"
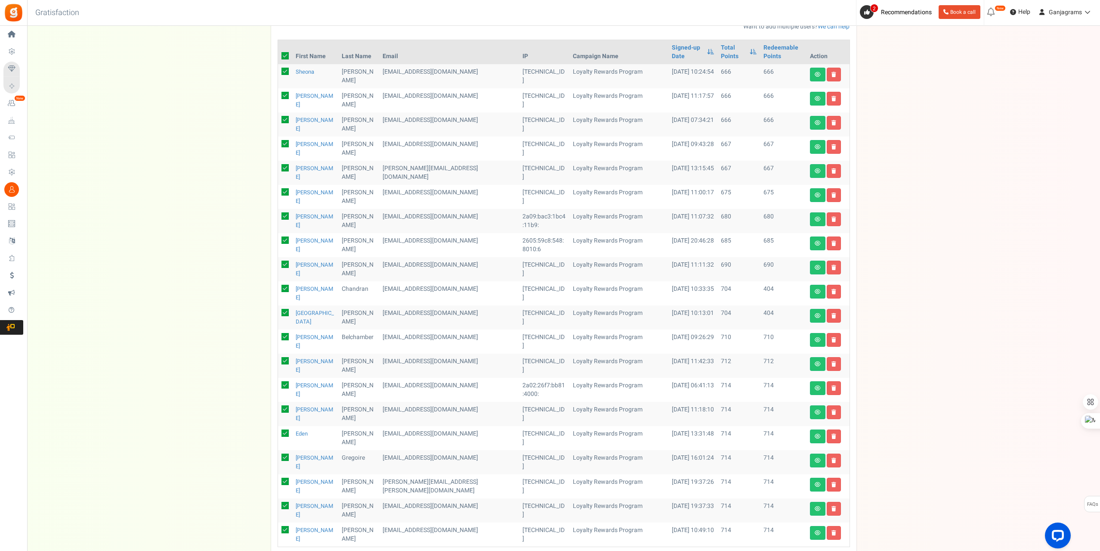
checkbox input "true"
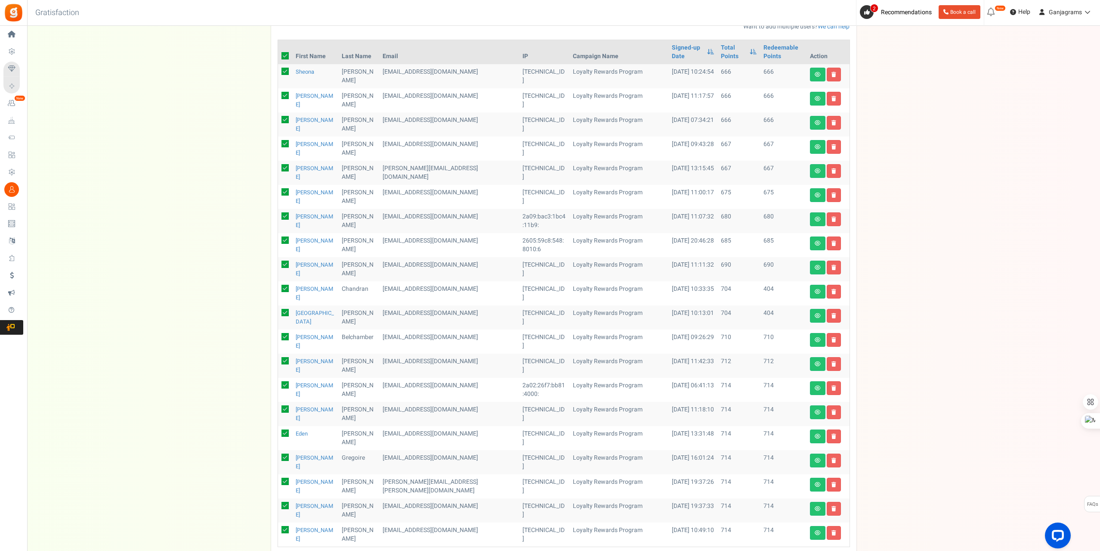
checkbox input "true"
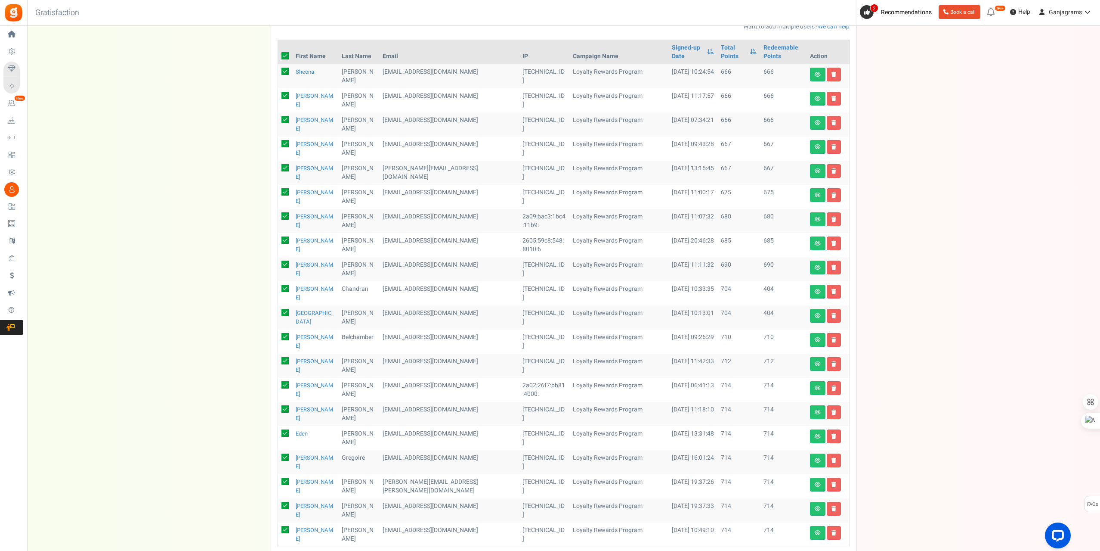
checkbox input "true"
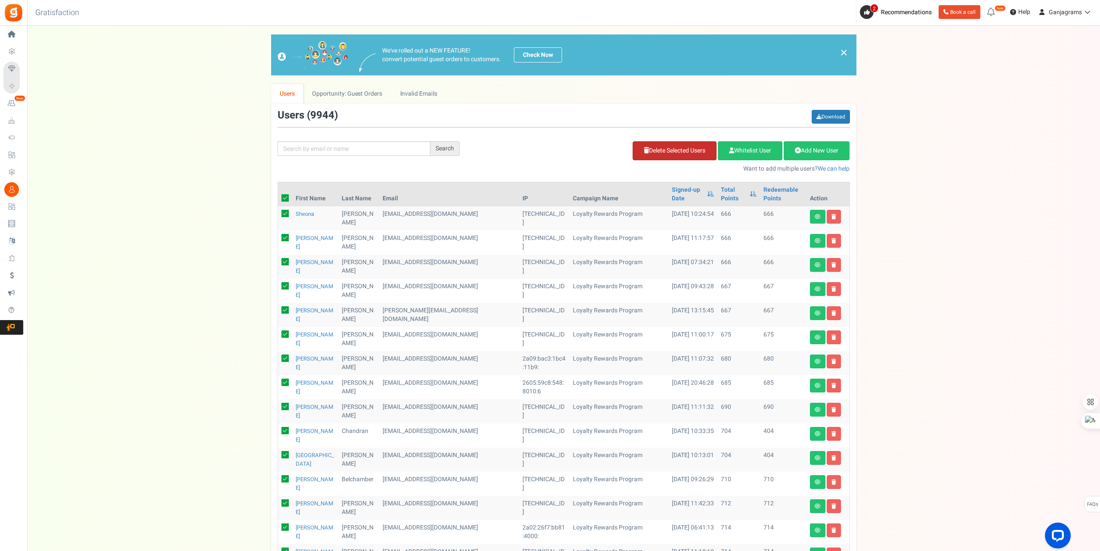
click at [647, 153] on link "Delete Selected Users" at bounding box center [675, 150] width 84 height 19
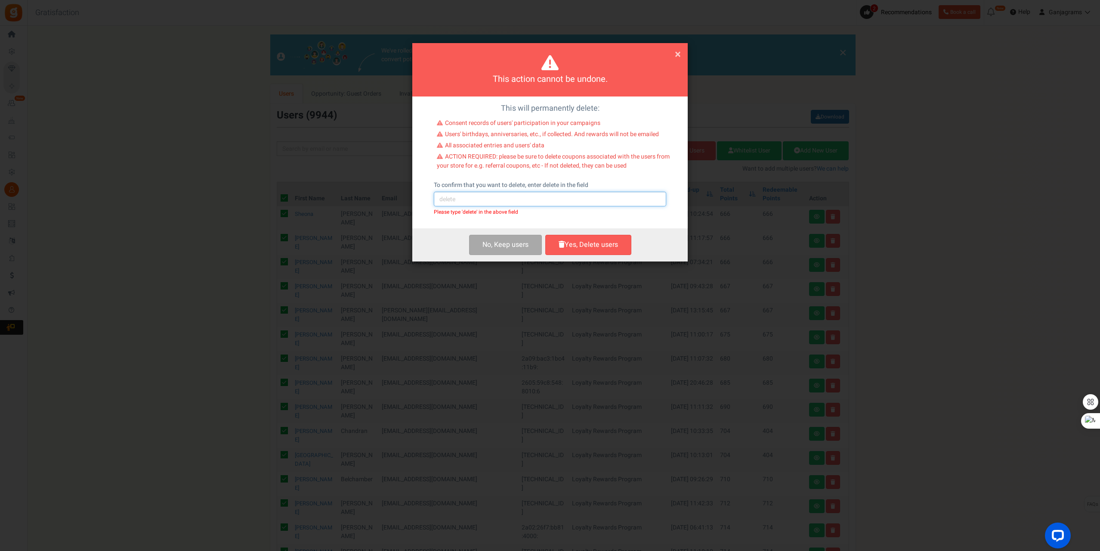
drag, startPoint x: 514, startPoint y: 194, endPoint x: 513, endPoint y: 199, distance: 5.2
click at [514, 196] on input "text" at bounding box center [550, 199] width 232 height 15
type input "delete"
click at [580, 249] on button "Yes, Delete users" at bounding box center [588, 245] width 86 height 20
checkbox input "false"
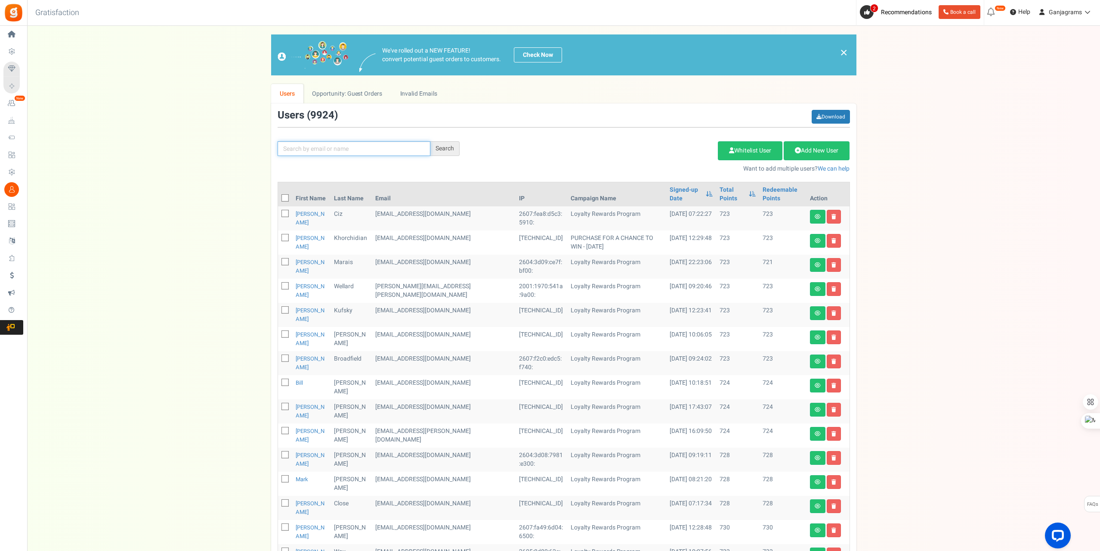
click at [338, 149] on input "text" at bounding box center [354, 148] width 153 height 15
paste input "[EMAIL_ADDRESS][DOMAIN_NAME]"
type input "[EMAIL_ADDRESS][DOMAIN_NAME]"
click at [451, 152] on div "Search" at bounding box center [444, 148] width 29 height 15
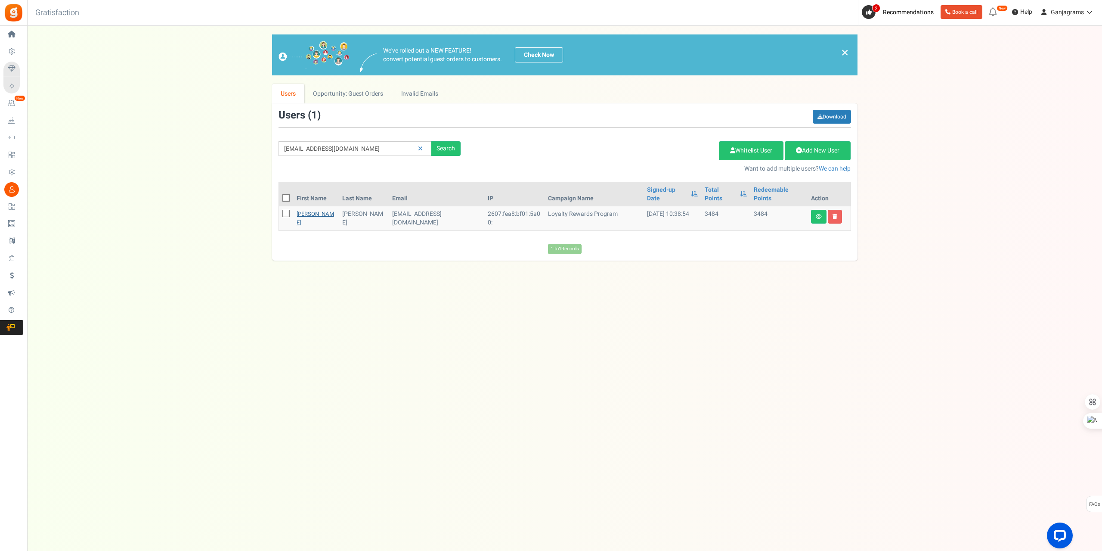
drag, startPoint x: 302, startPoint y: 202, endPoint x: 305, endPoint y: 207, distance: 5.3
click at [303, 210] on link "[PERSON_NAME]" at bounding box center [315, 218] width 37 height 17
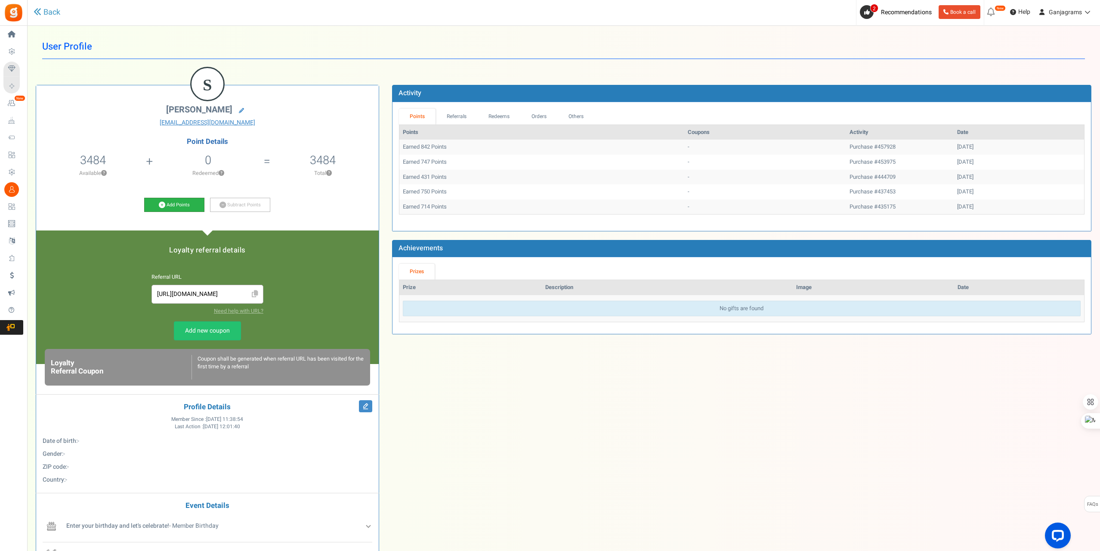
click at [166, 204] on link "Add Points" at bounding box center [174, 205] width 60 height 15
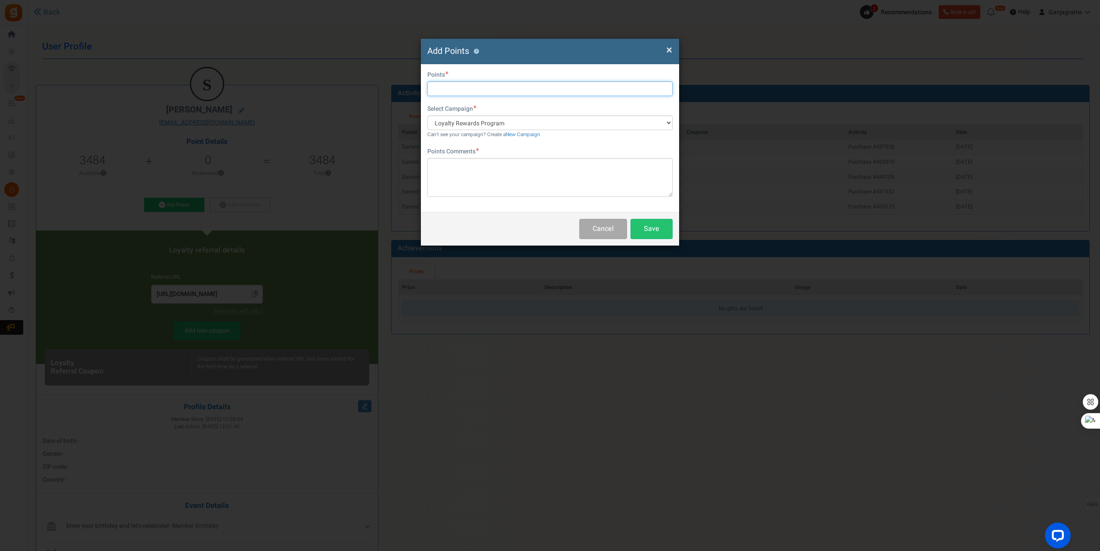
click at [458, 82] on input "text" at bounding box center [549, 88] width 245 height 15
click at [456, 86] on input "text" at bounding box center [549, 88] width 245 height 15
type input "3750"
click at [504, 186] on textarea at bounding box center [549, 177] width 245 height 39
type textarea "Difference for Glitter Bomb & Gorilla Budder"
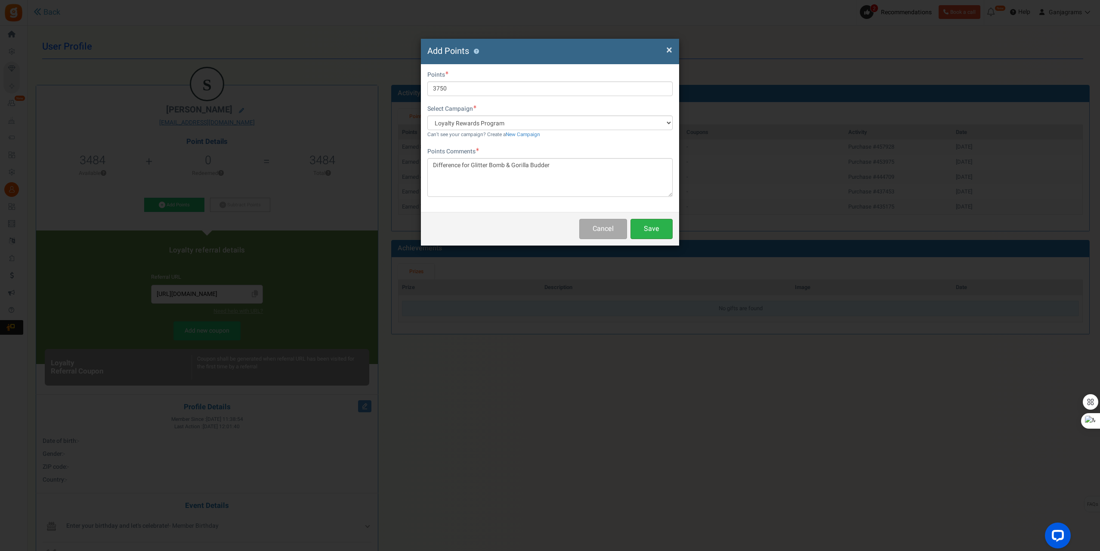
click at [650, 224] on button "Save" at bounding box center [652, 229] width 42 height 20
